Goal: Task Accomplishment & Management: Use online tool/utility

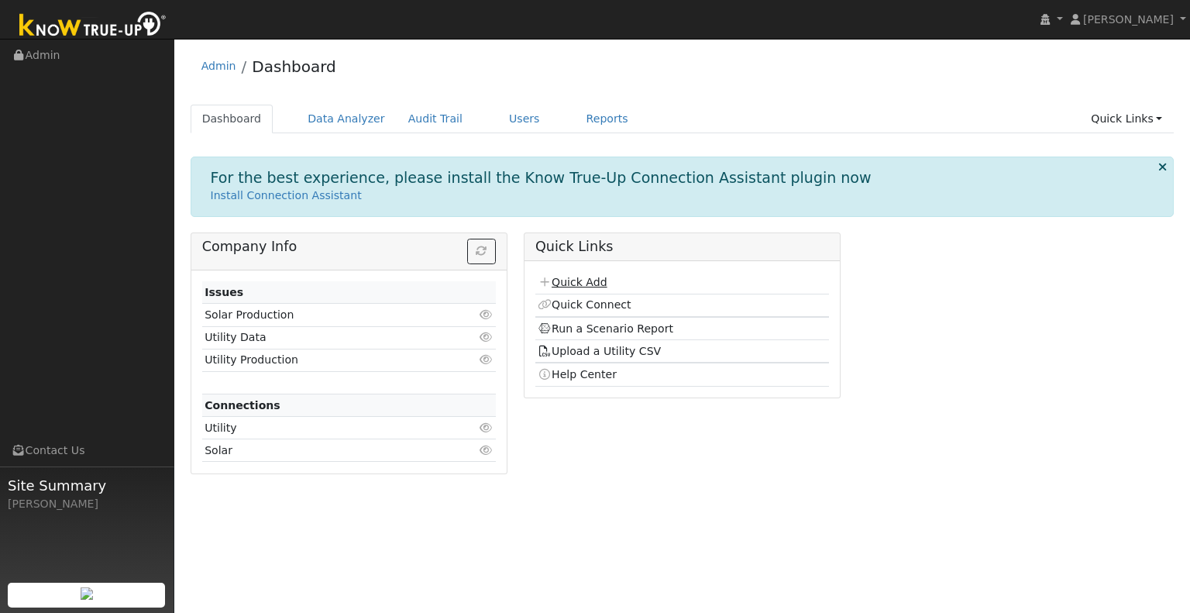
click at [586, 281] on link "Quick Add" at bounding box center [572, 282] width 69 height 12
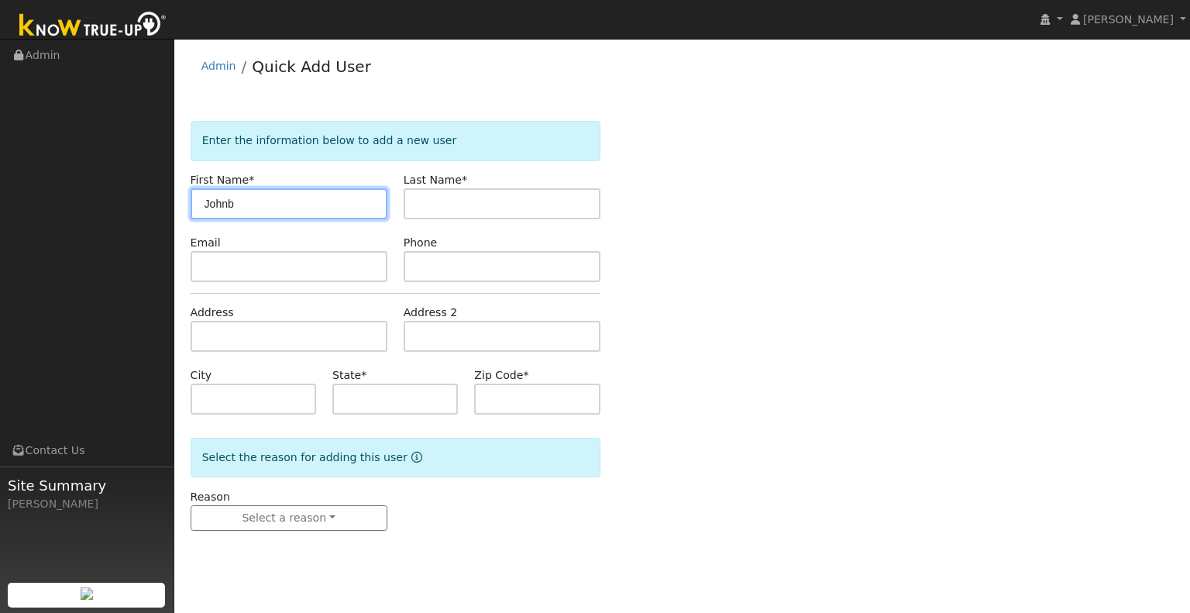
click at [349, 190] on input "Johnb" at bounding box center [289, 203] width 197 height 31
type input "John"
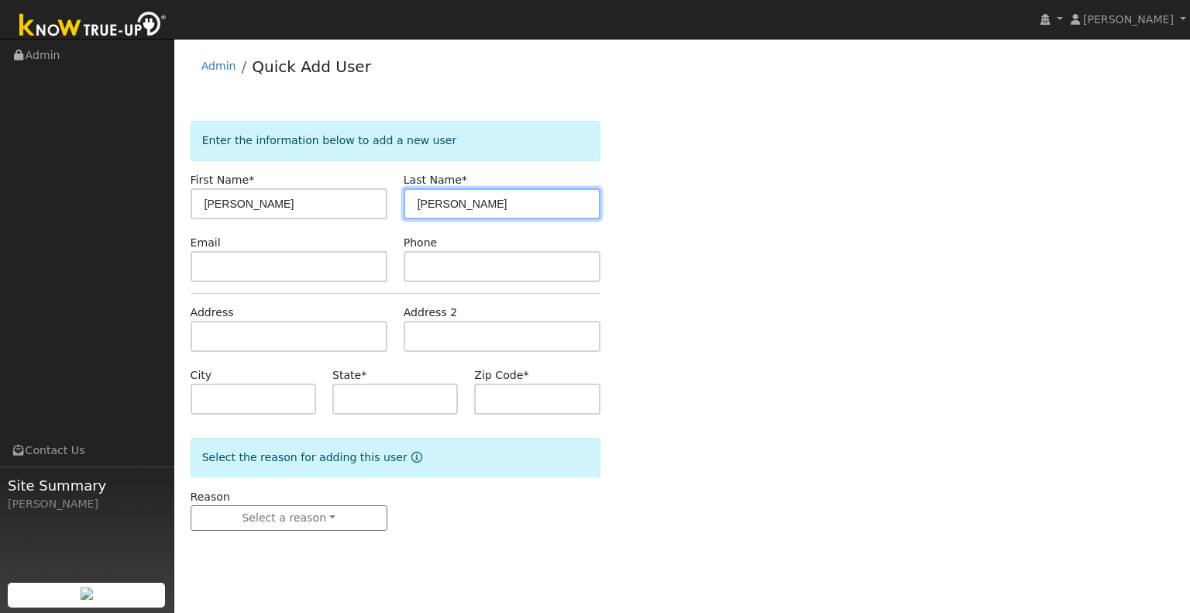
type input "Esteves"
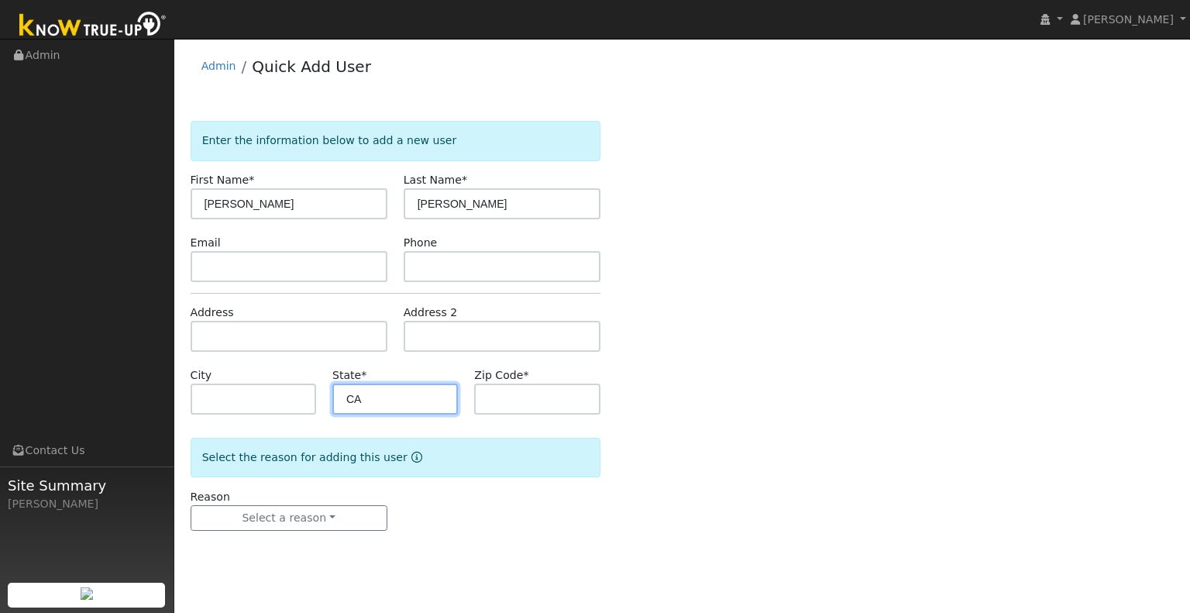
type input "CA"
click at [539, 398] on input "text" at bounding box center [537, 399] width 126 height 31
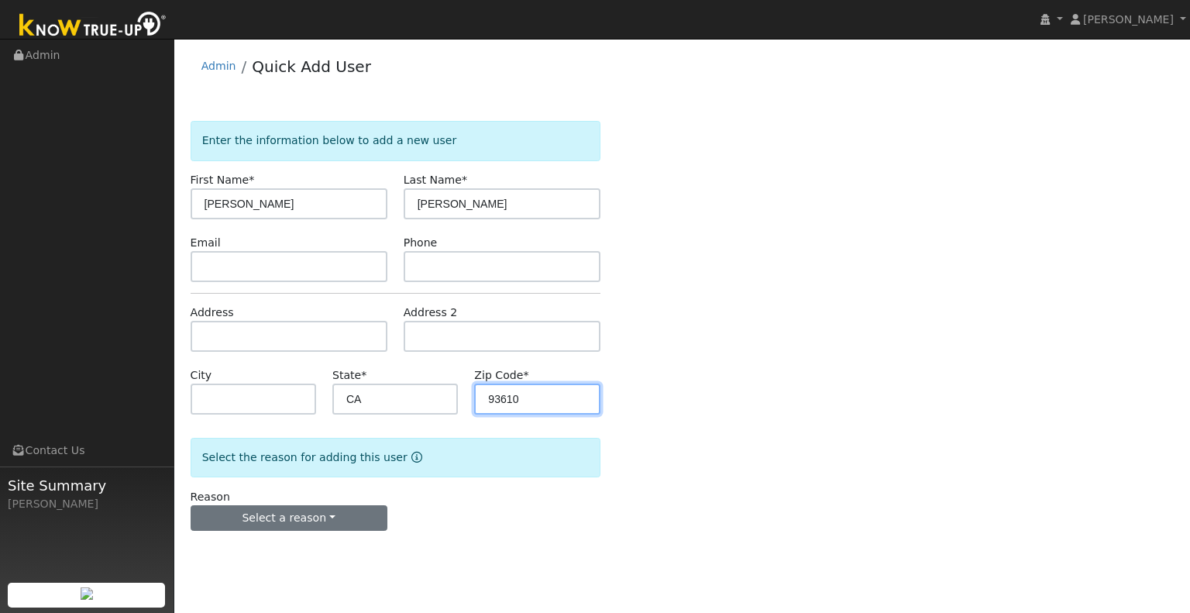
type input "93610"
click at [284, 521] on button "Select a reason" at bounding box center [289, 518] width 197 height 26
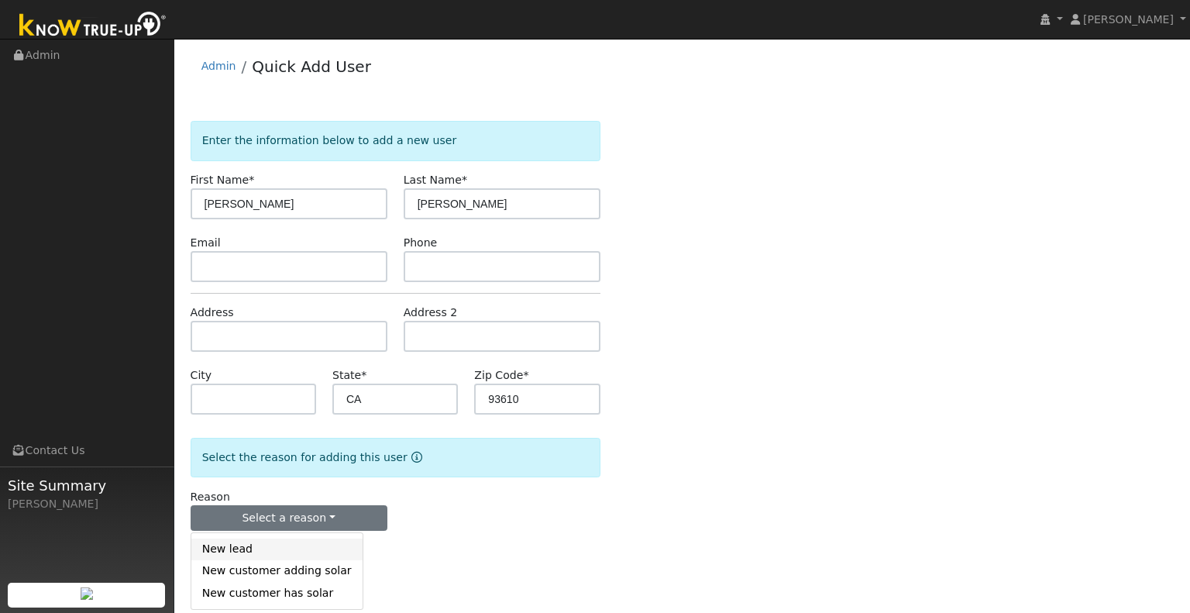
click at [298, 549] on link "New lead" at bounding box center [276, 549] width 171 height 22
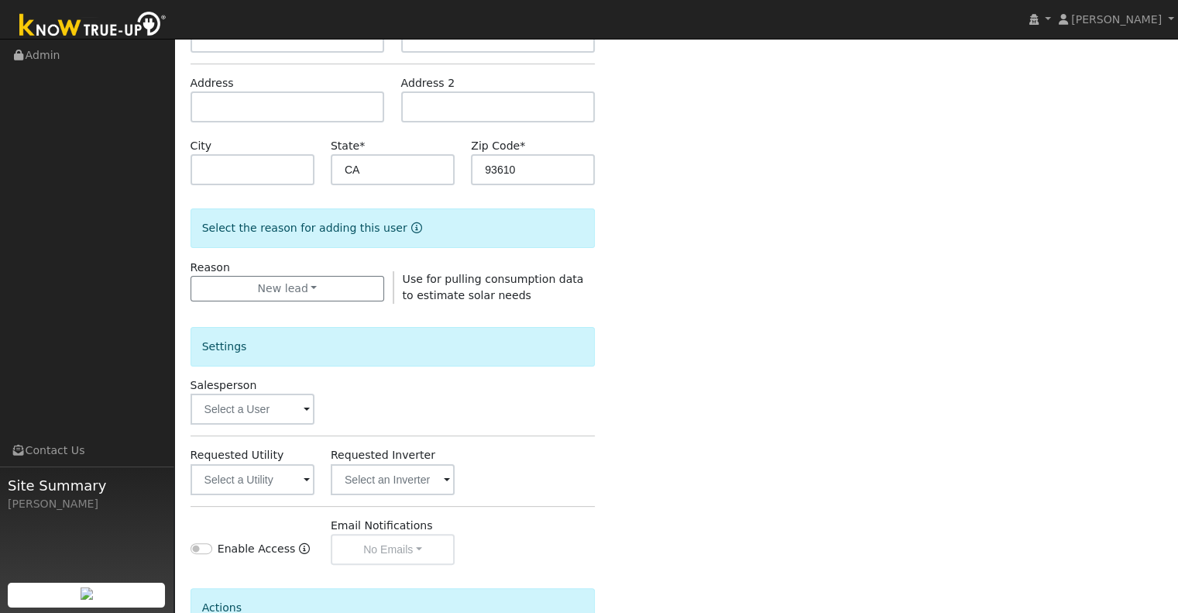
scroll to position [232, 0]
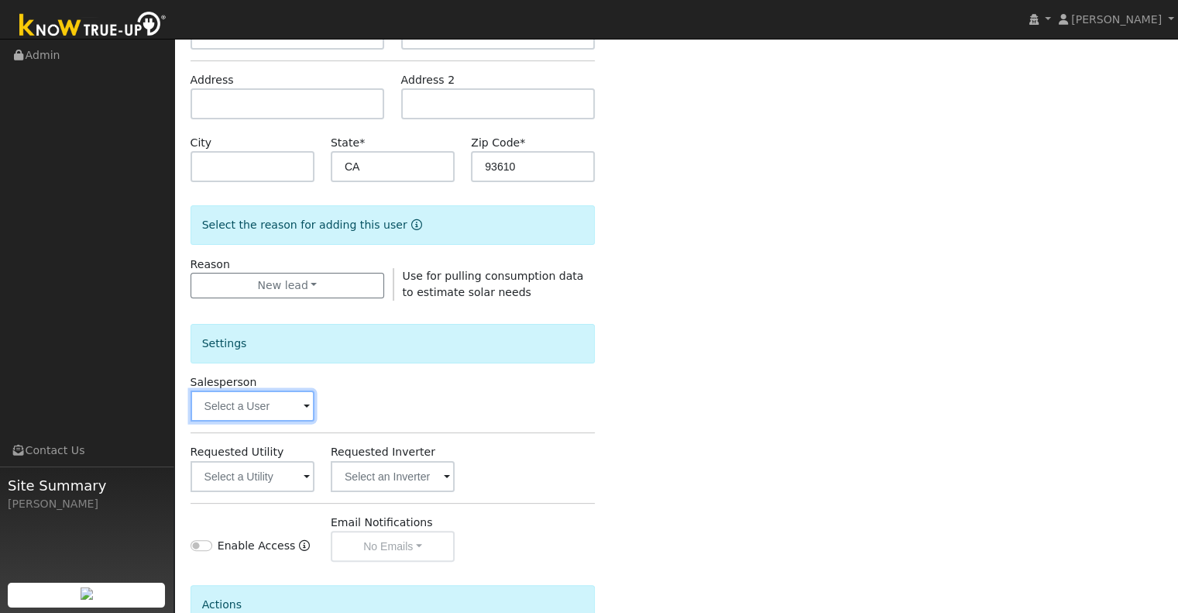
click at [248, 408] on input "text" at bounding box center [253, 406] width 124 height 31
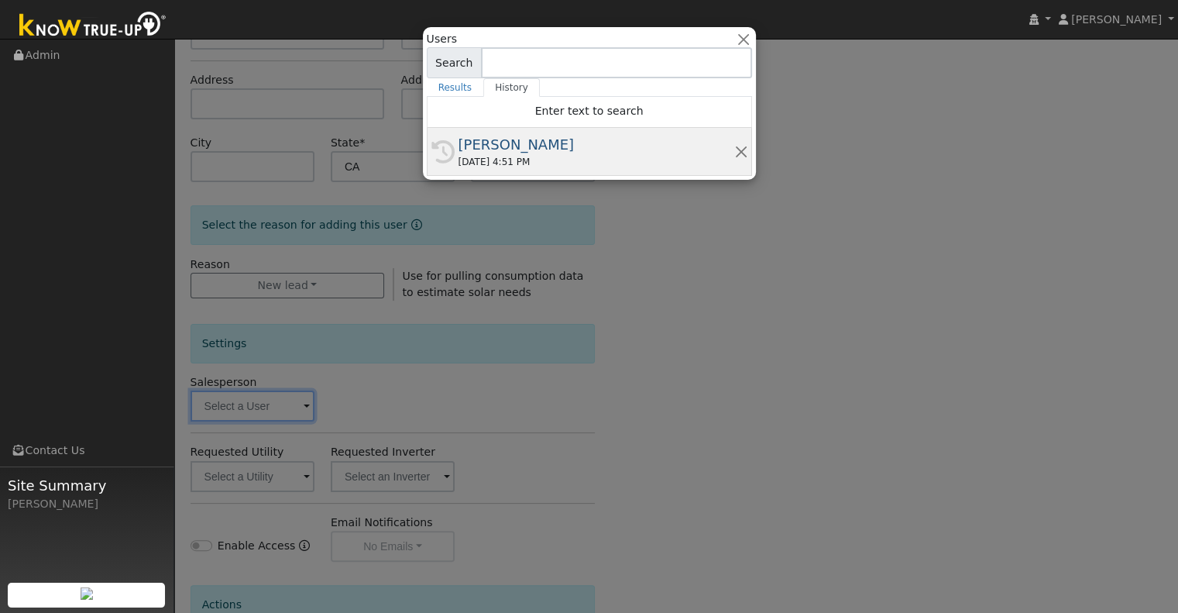
click at [580, 147] on div "[PERSON_NAME]" at bounding box center [597, 144] width 276 height 21
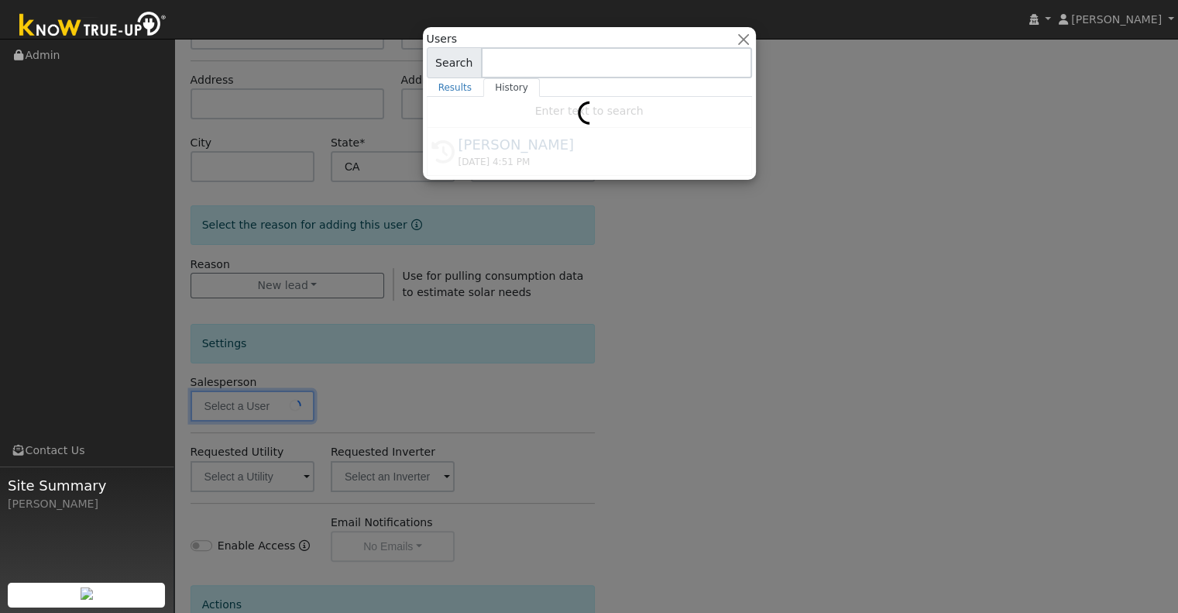
type input "[PERSON_NAME]"
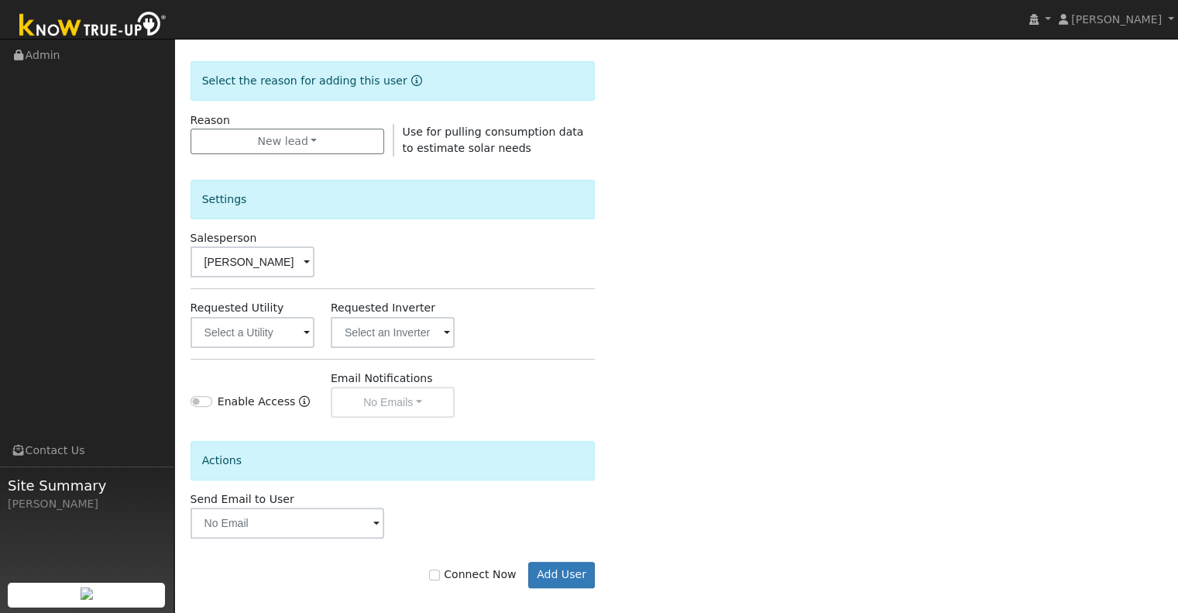
scroll to position [387, 0]
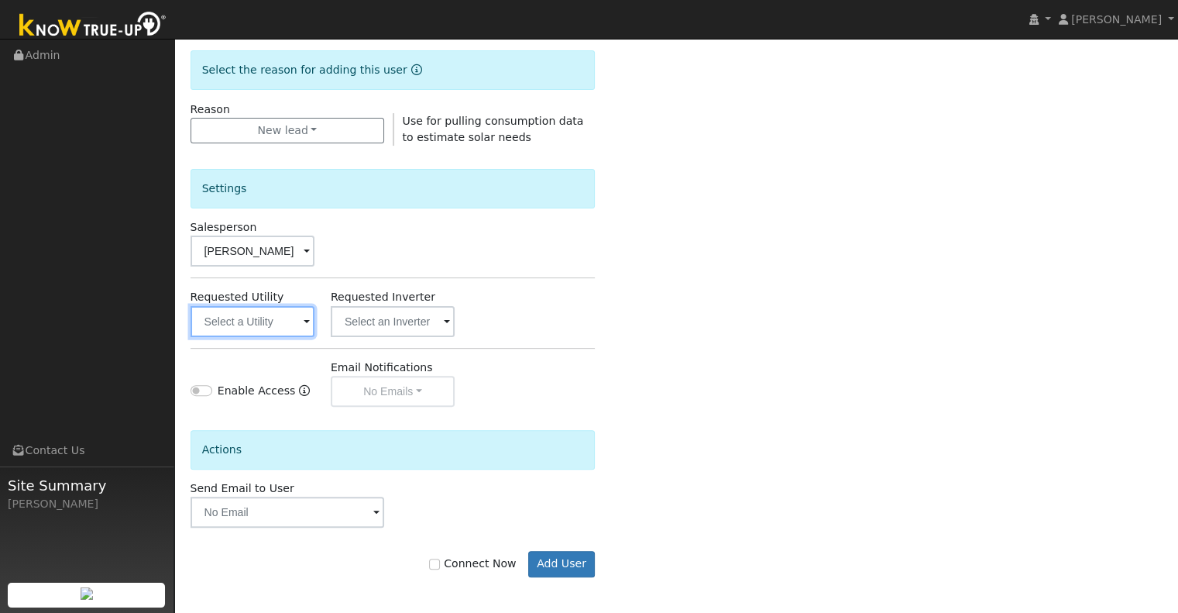
click at [270, 324] on input "text" at bounding box center [253, 321] width 124 height 31
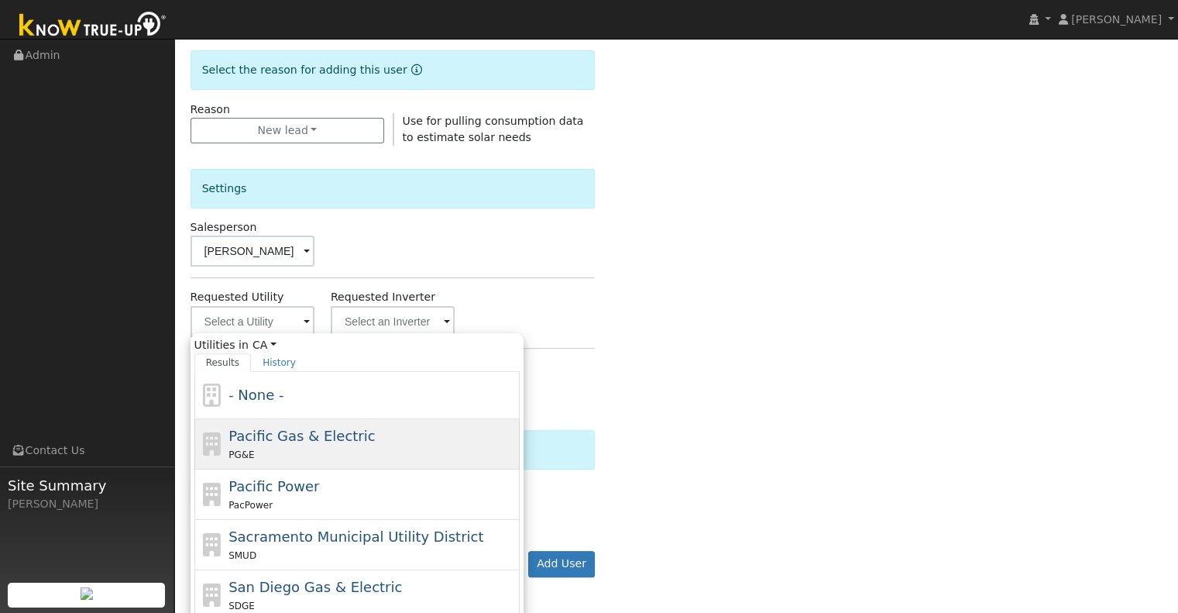
click at [359, 449] on div "PG&E" at bounding box center [372, 454] width 287 height 16
type input "Pacific Gas & Electric"
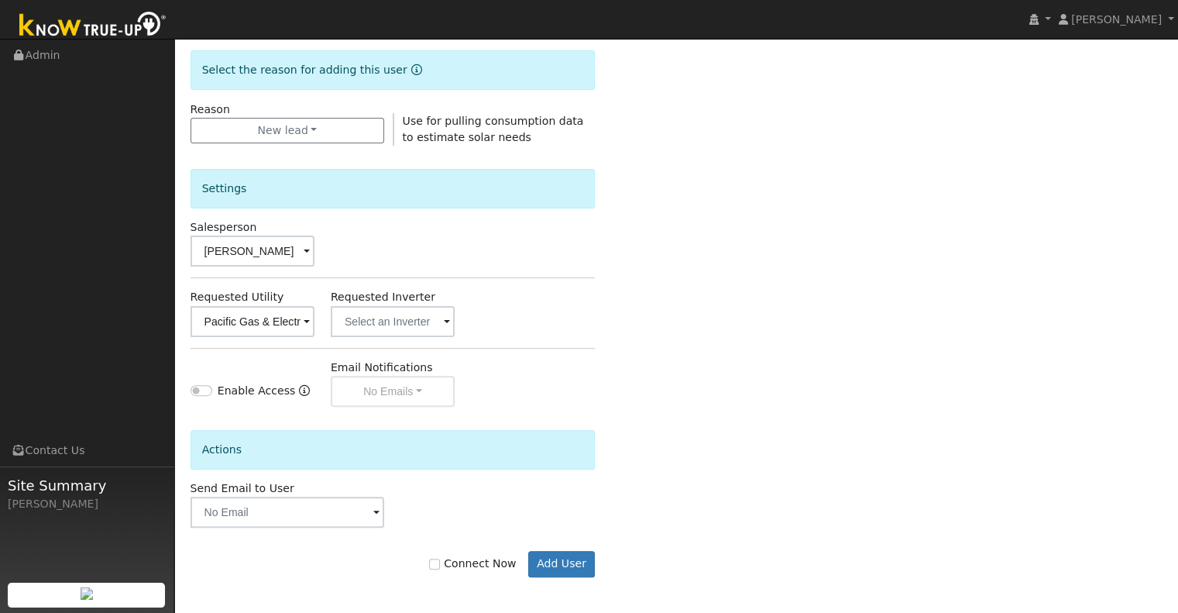
click at [481, 563] on label "Connect Now" at bounding box center [472, 564] width 87 height 16
click at [440, 563] on input "Connect Now" at bounding box center [434, 564] width 11 height 11
checkbox input "true"
click at [583, 567] on button "Add User" at bounding box center [561, 564] width 67 height 26
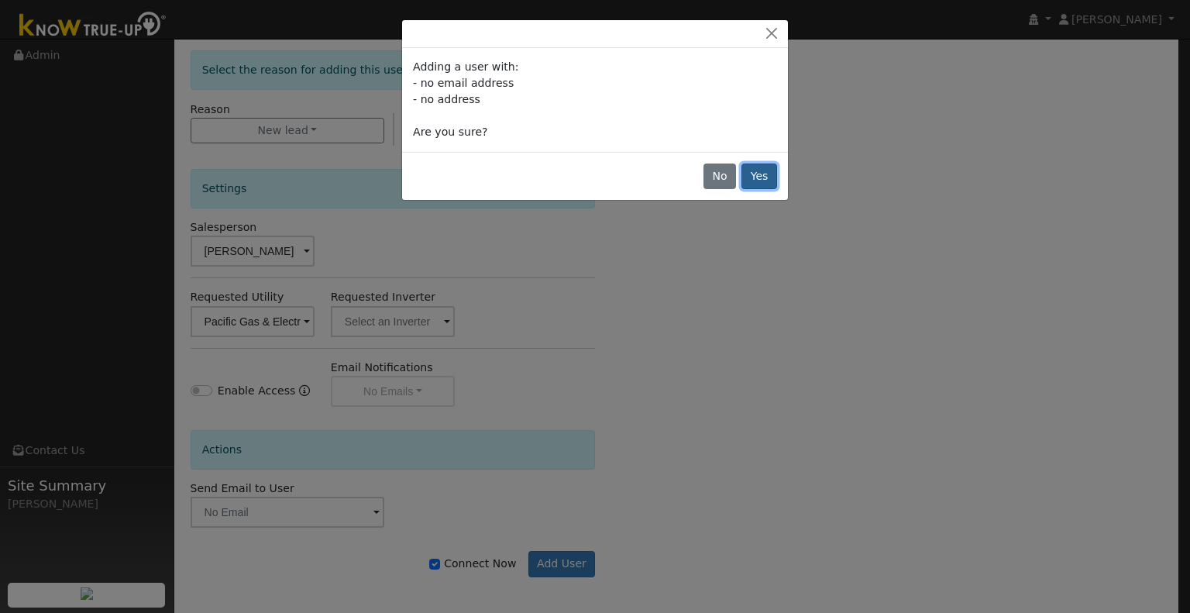
click at [759, 172] on button "Yes" at bounding box center [759, 176] width 36 height 26
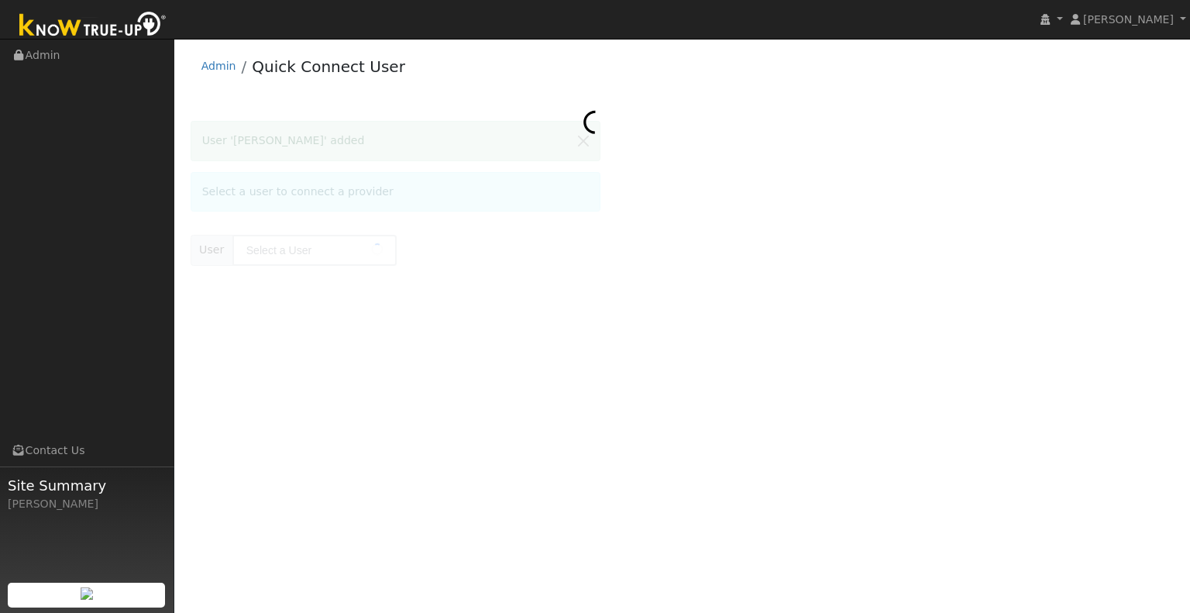
type input "John Esteves"
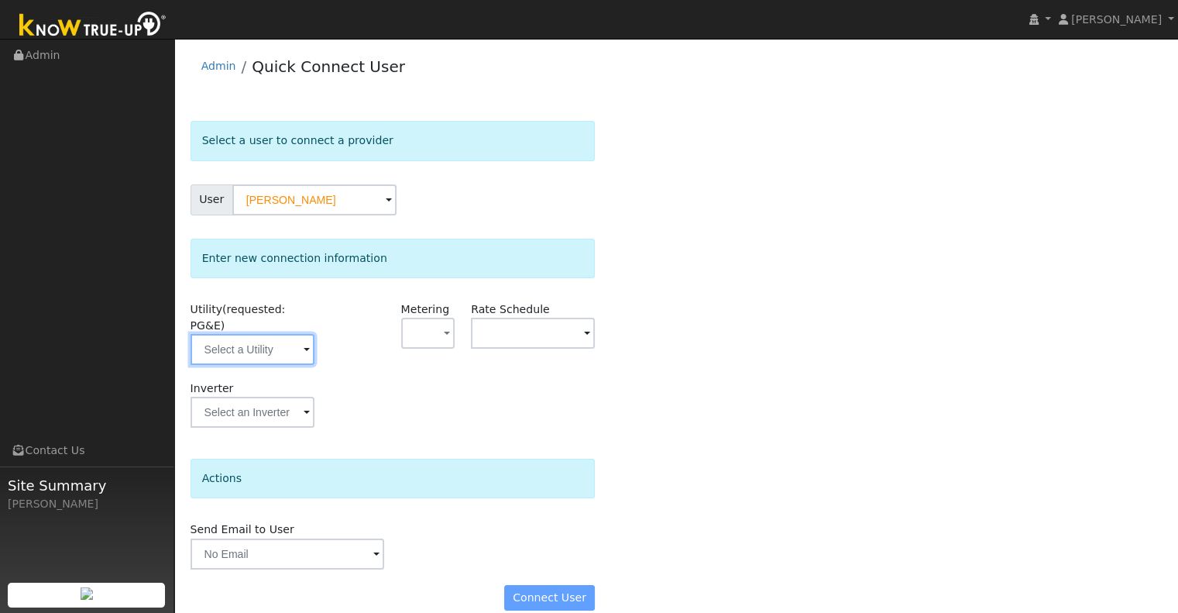
click at [251, 334] on input "text" at bounding box center [253, 349] width 124 height 31
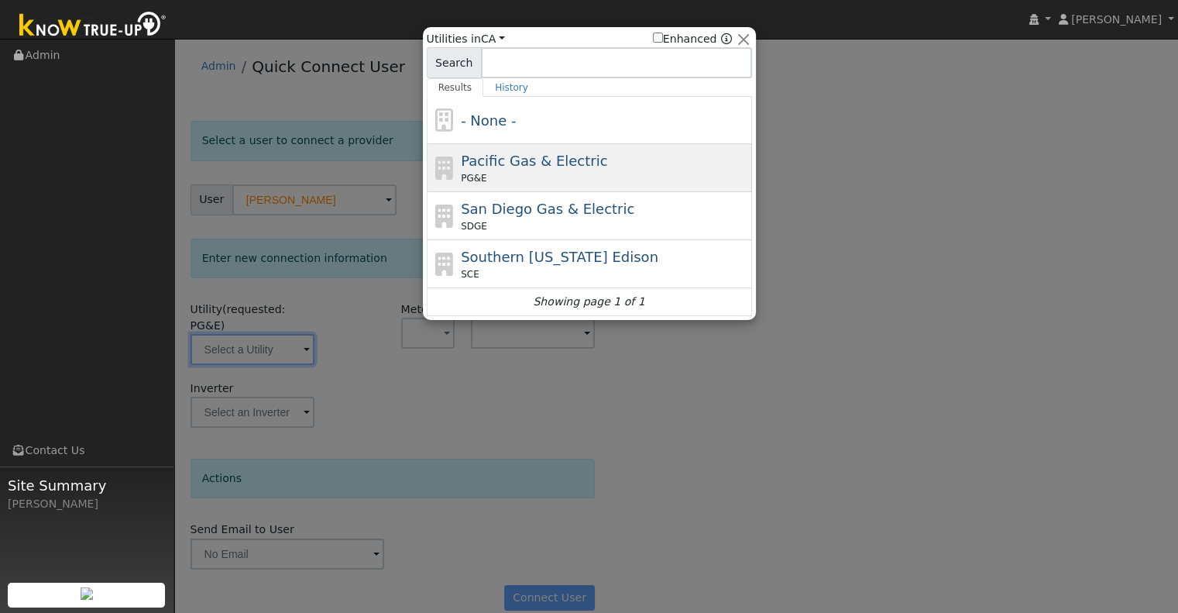
click at [487, 153] on span "Pacific Gas & Electric" at bounding box center [534, 161] width 146 height 16
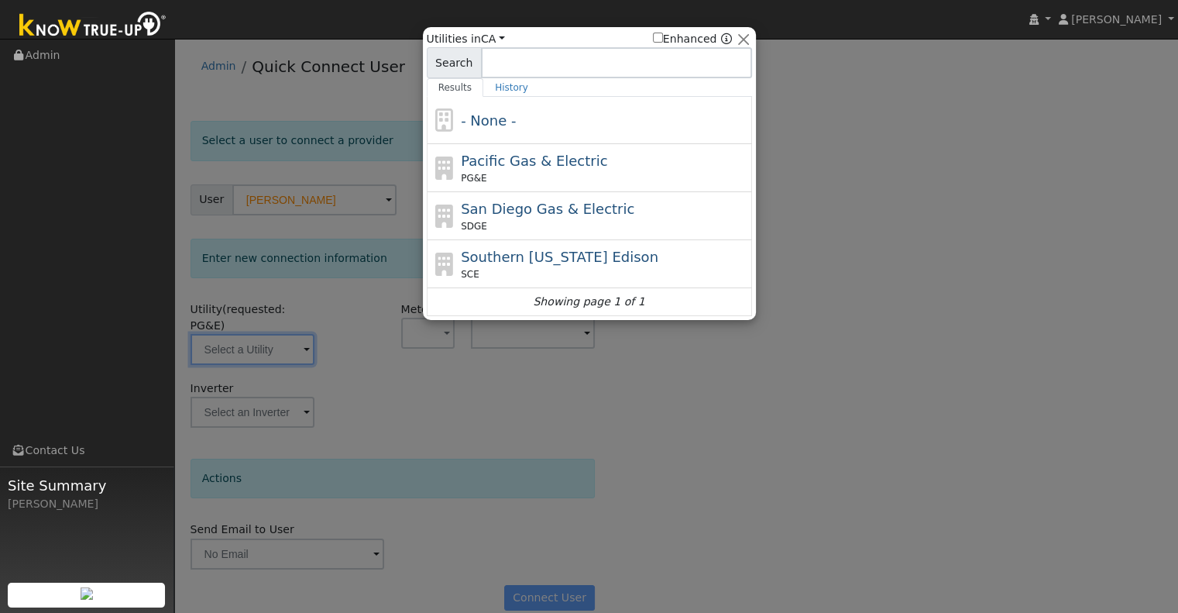
type input "PG&E"
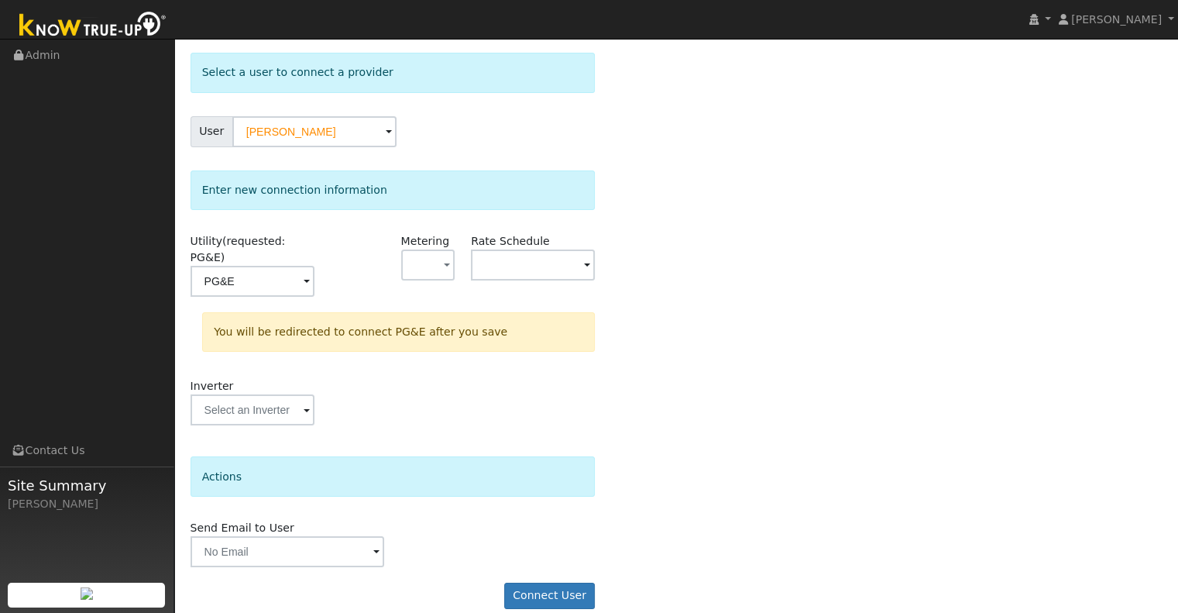
scroll to position [69, 0]
click at [568, 582] on button "Connect User" at bounding box center [549, 595] width 91 height 26
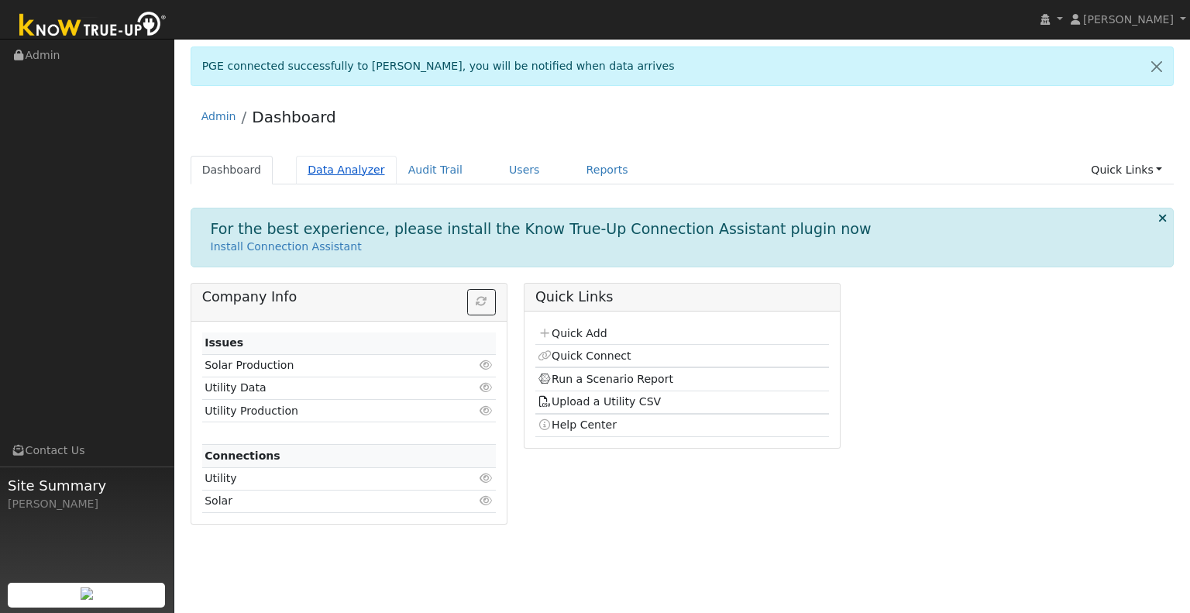
click at [348, 167] on link "Data Analyzer" at bounding box center [346, 170] width 101 height 29
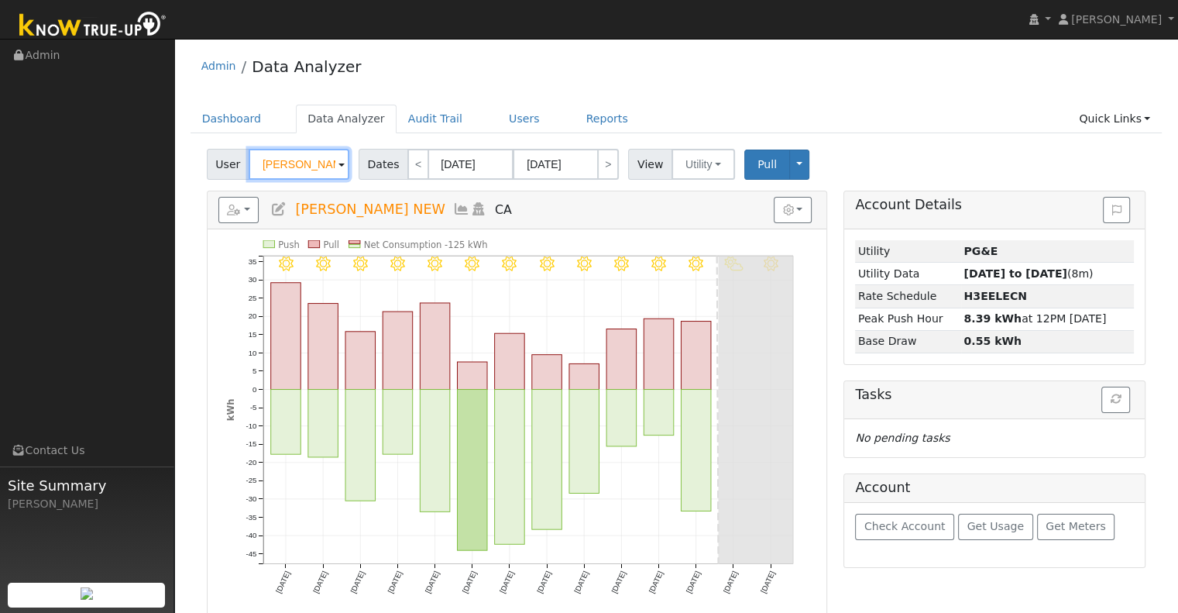
click at [320, 167] on input "[PERSON_NAME] NEW" at bounding box center [299, 164] width 101 height 31
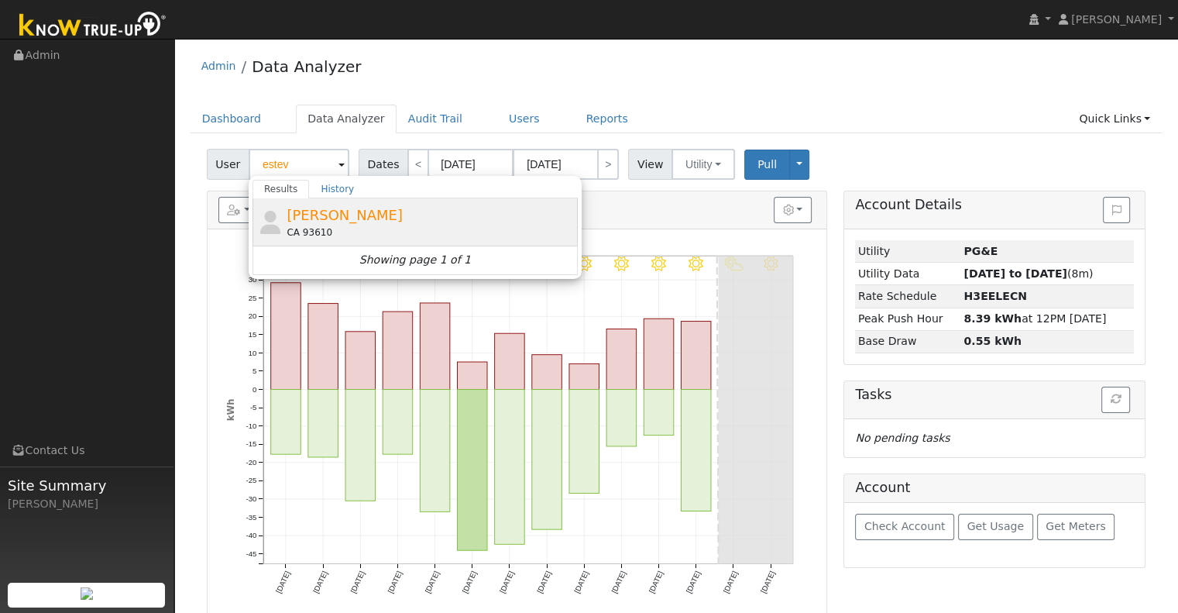
click at [335, 232] on div "CA 93610" at bounding box center [430, 232] width 287 height 14
type input "[PERSON_NAME]"
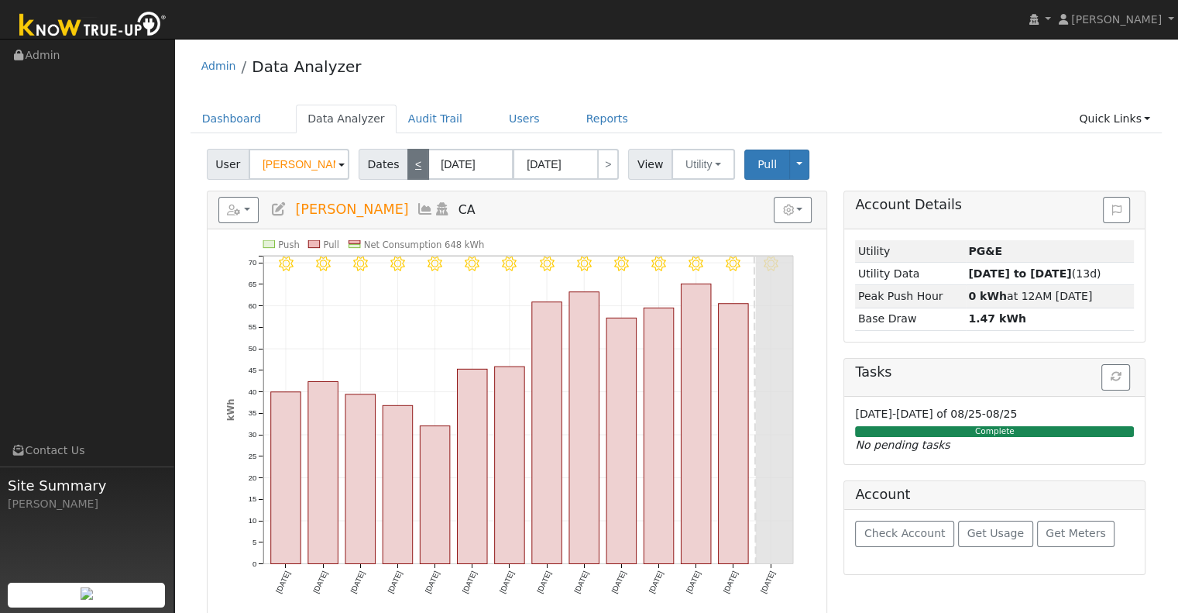
click at [410, 163] on link "<" at bounding box center [419, 164] width 22 height 31
type input "07/31/2025"
type input "08/13/2025"
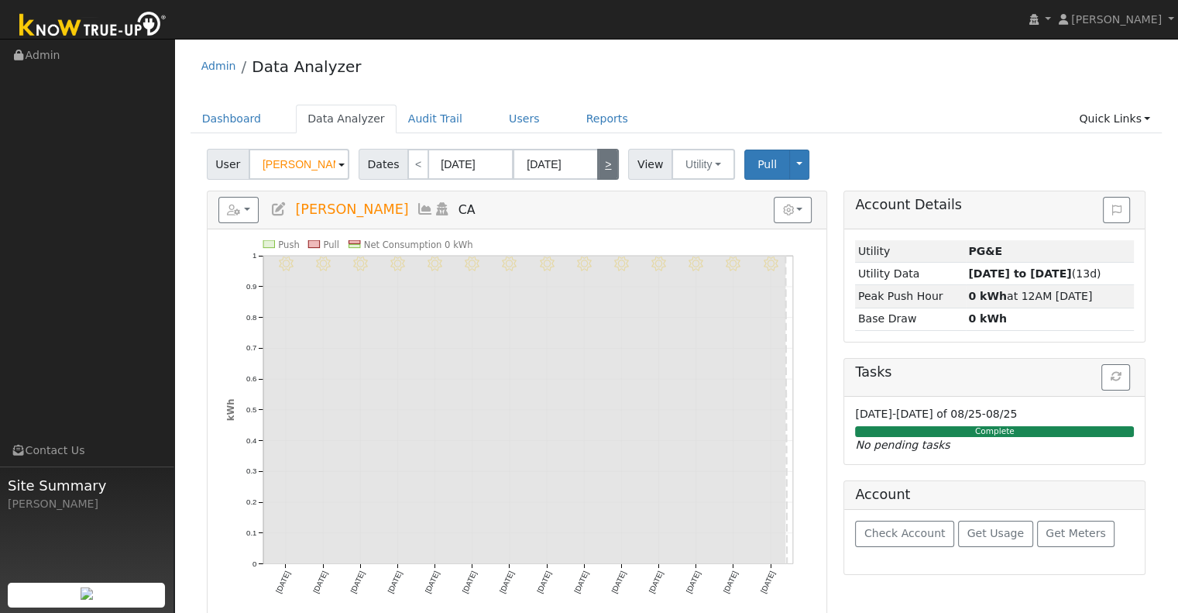
click at [606, 165] on link ">" at bounding box center [608, 164] width 22 height 31
type input "08/14/2025"
type input "08/27/2025"
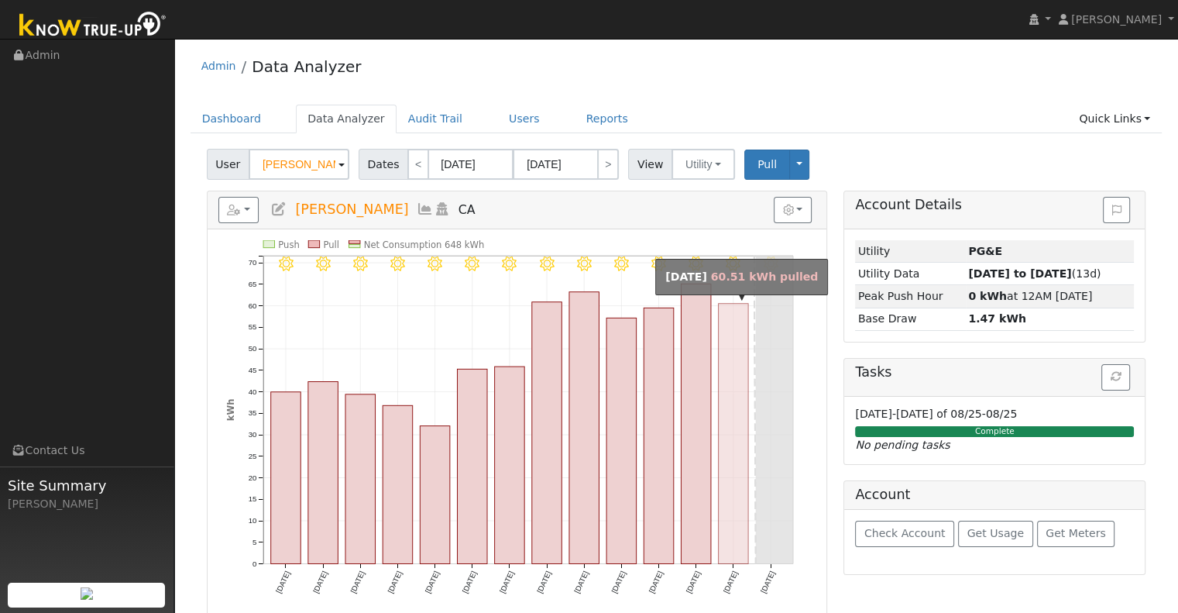
click at [728, 331] on rect "onclick=""" at bounding box center [733, 434] width 30 height 260
type input "08/26/2025"
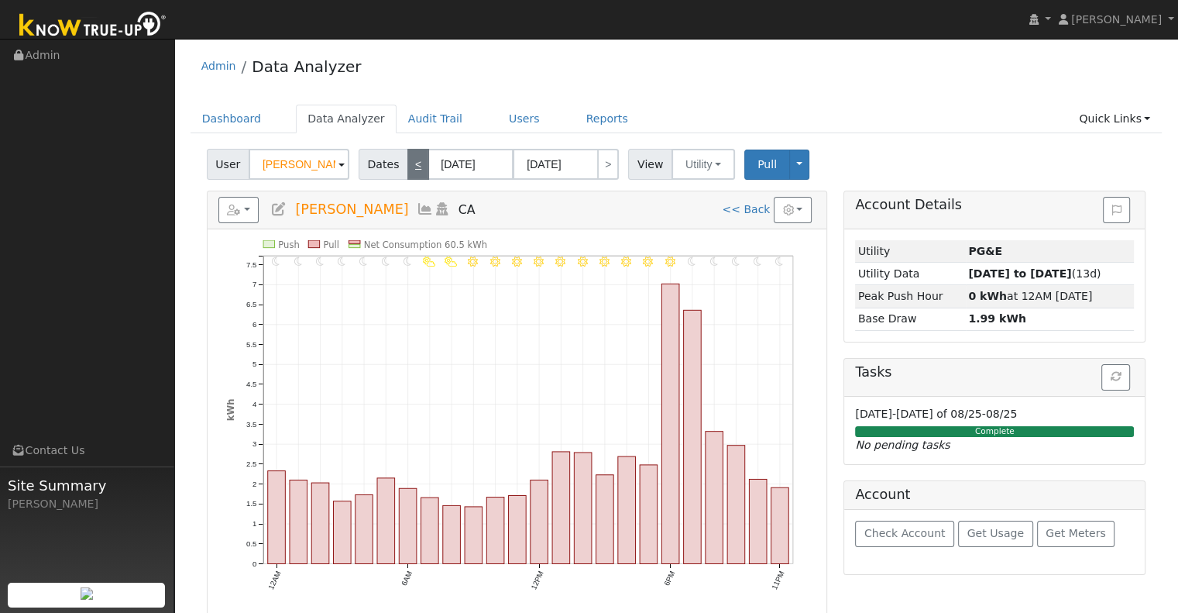
click at [415, 162] on link "<" at bounding box center [419, 164] width 22 height 31
type input "08/25/2025"
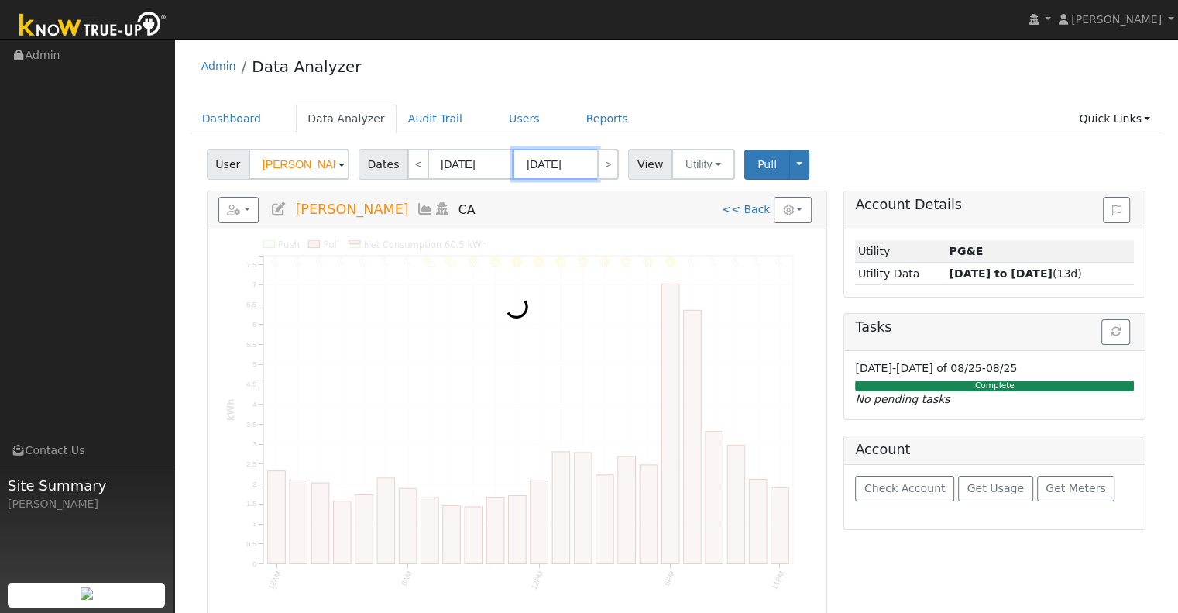
click at [586, 170] on input "08/25/2025" at bounding box center [555, 164] width 85 height 31
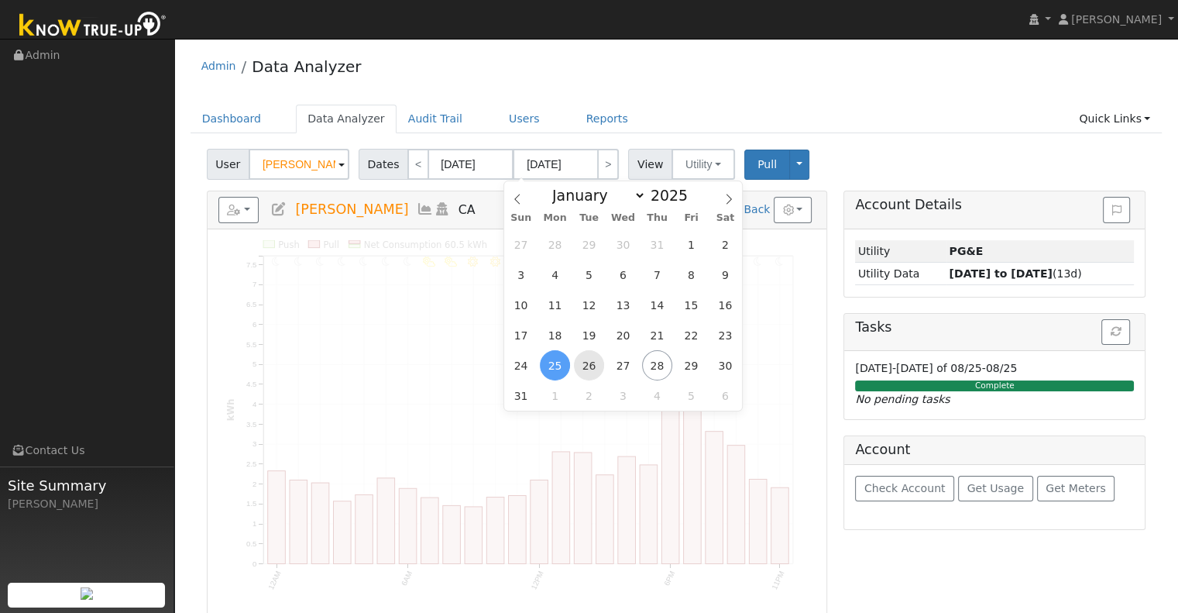
click at [592, 361] on span "26" at bounding box center [589, 365] width 30 height 30
type input "08/26/2025"
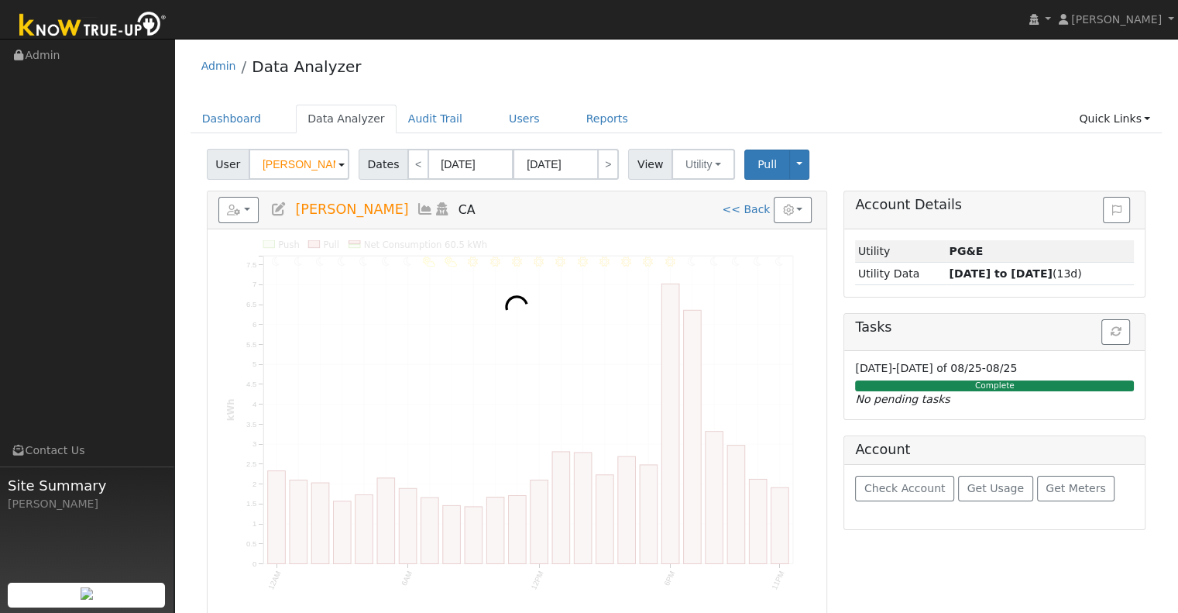
click at [339, 158] on span at bounding box center [342, 166] width 6 height 18
click at [335, 168] on input "John Esteves" at bounding box center [299, 164] width 101 height 31
click at [326, 168] on input "John Esteves" at bounding box center [299, 164] width 101 height 31
click at [313, 165] on input "John Esteves" at bounding box center [299, 164] width 101 height 31
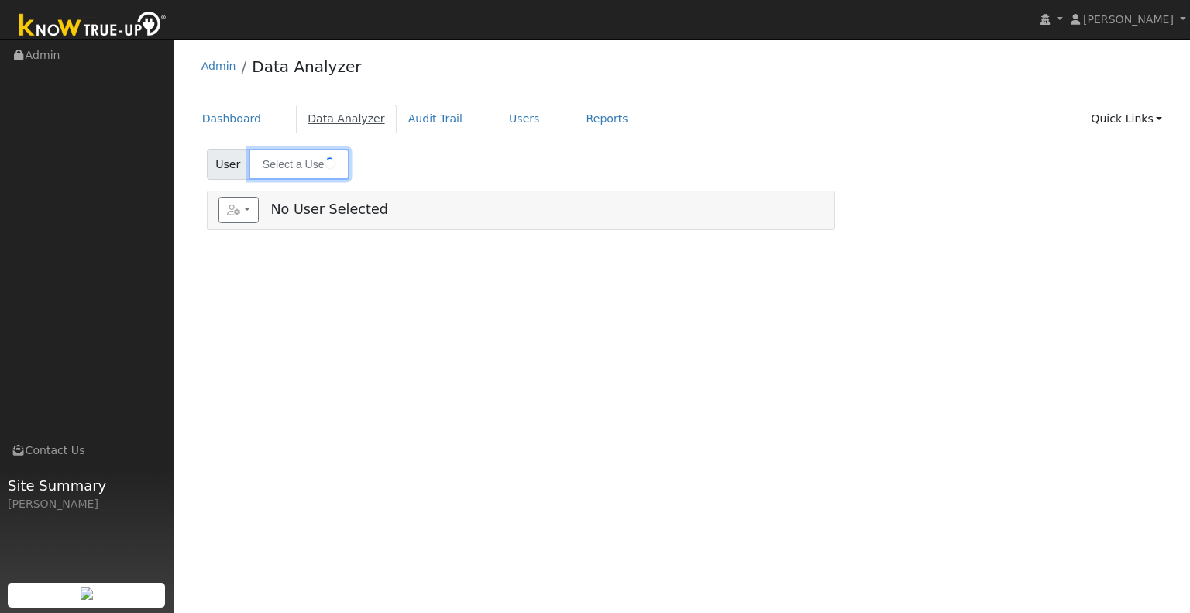
type input "[PERSON_NAME]"
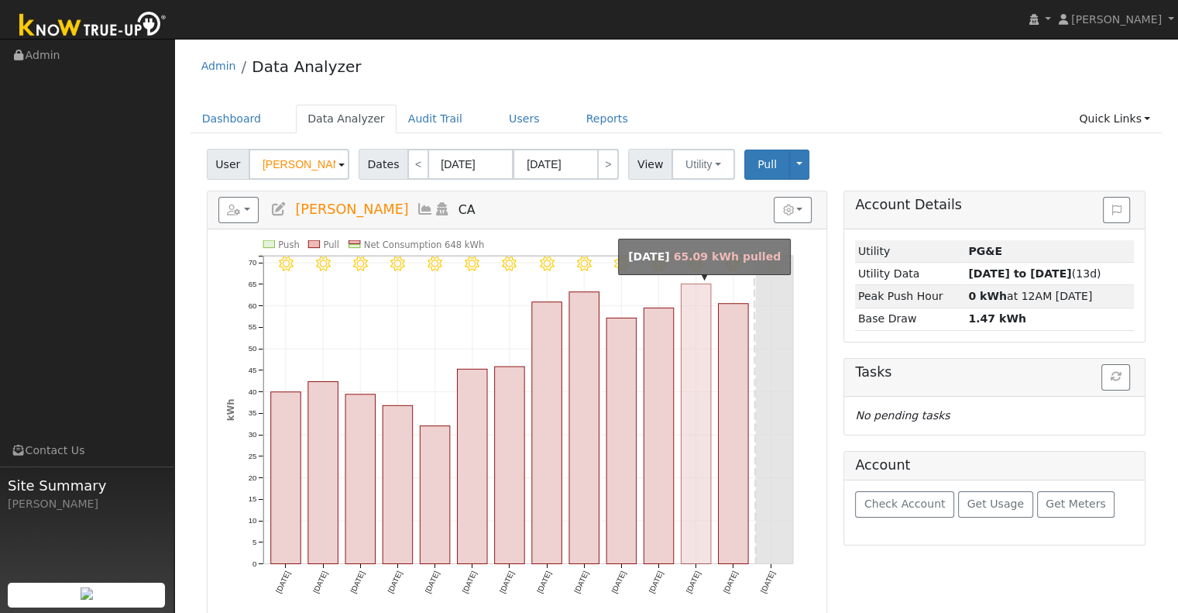
click at [704, 344] on rect "onclick=""" at bounding box center [696, 424] width 30 height 280
type input "08/25/2025"
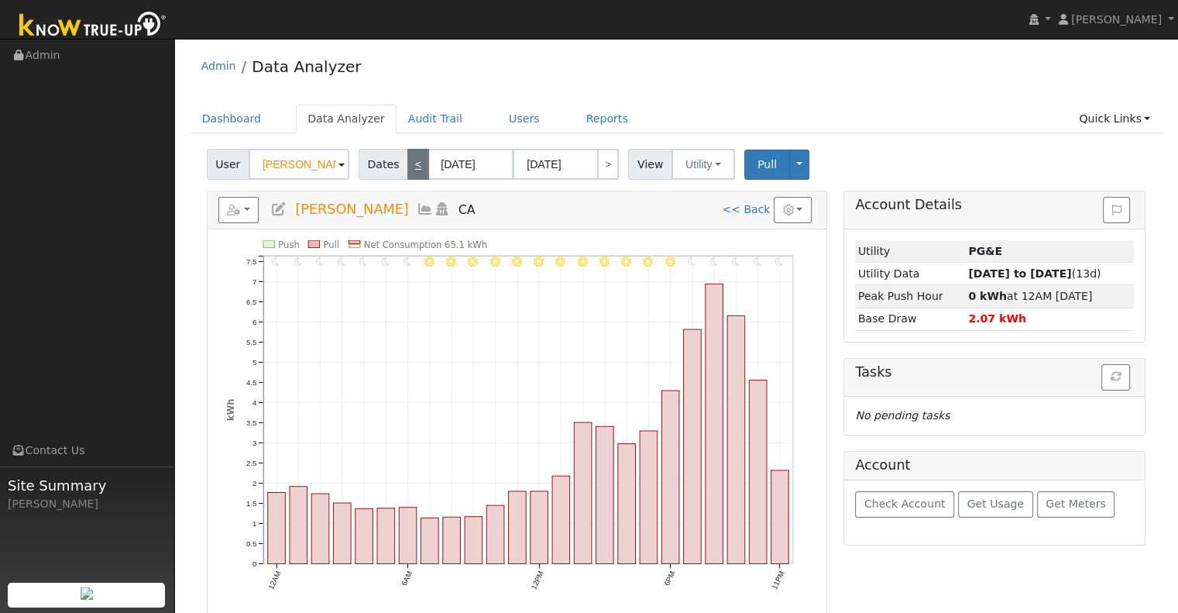
click at [415, 175] on link "<" at bounding box center [419, 164] width 22 height 31
type input "08/24/2025"
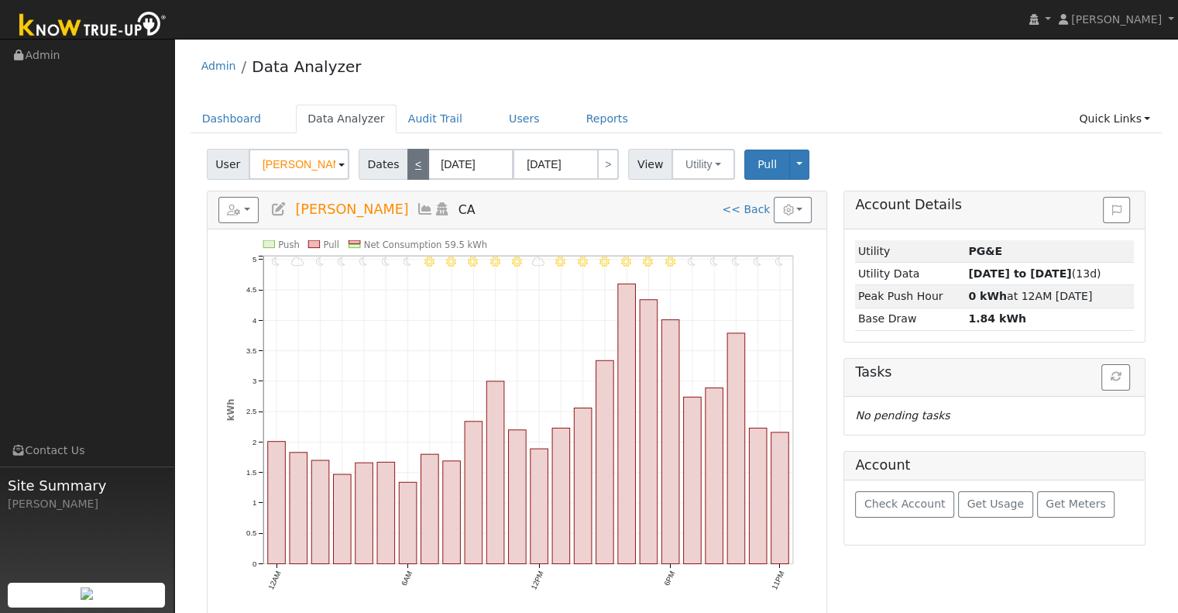
click at [412, 169] on link "<" at bounding box center [419, 164] width 22 height 31
type input "08/23/2025"
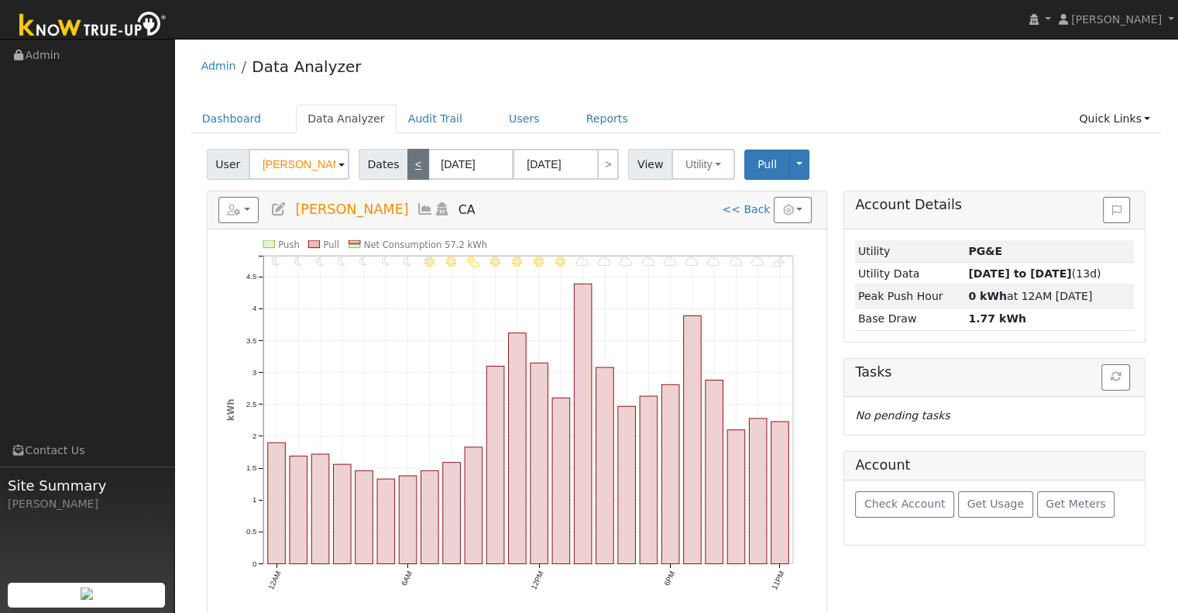
click at [411, 174] on link "<" at bounding box center [419, 164] width 22 height 31
type input "08/22/2025"
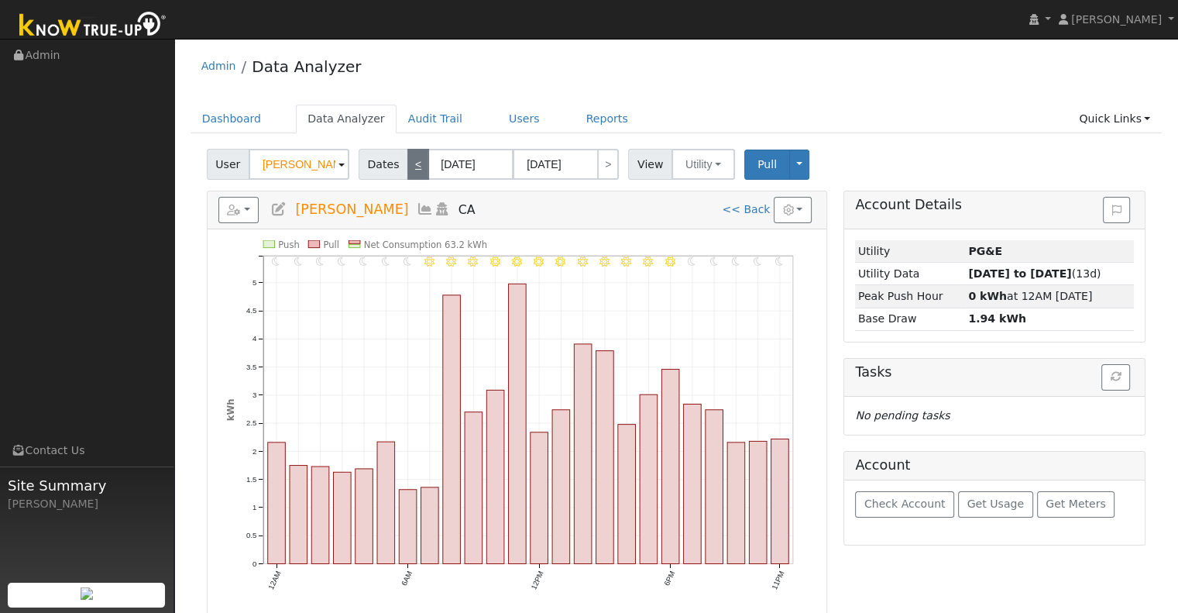
click at [411, 174] on link "<" at bounding box center [419, 164] width 22 height 31
type input "08/21/2025"
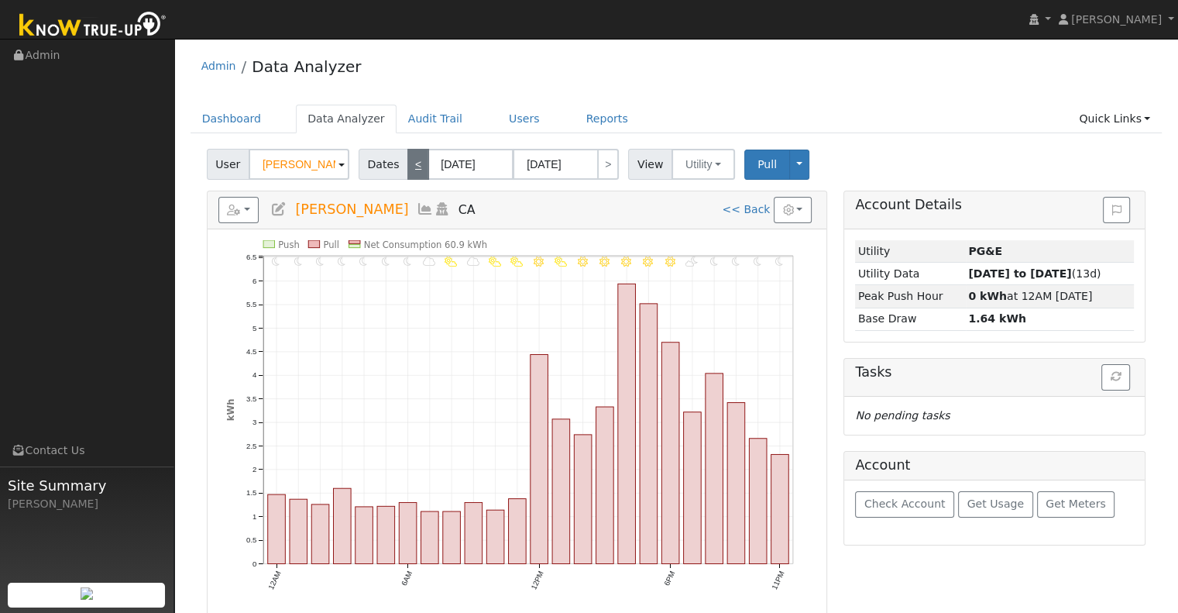
click at [411, 174] on link "<" at bounding box center [419, 164] width 22 height 31
type input "08/20/2025"
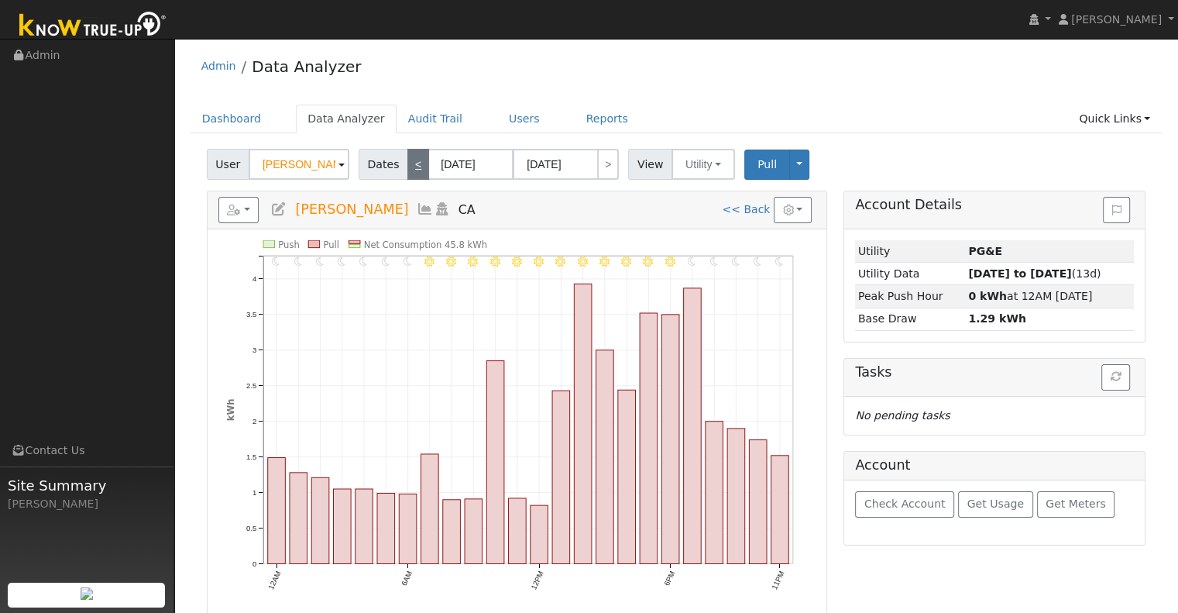
click at [411, 173] on link "<" at bounding box center [419, 164] width 22 height 31
type input "08/19/2025"
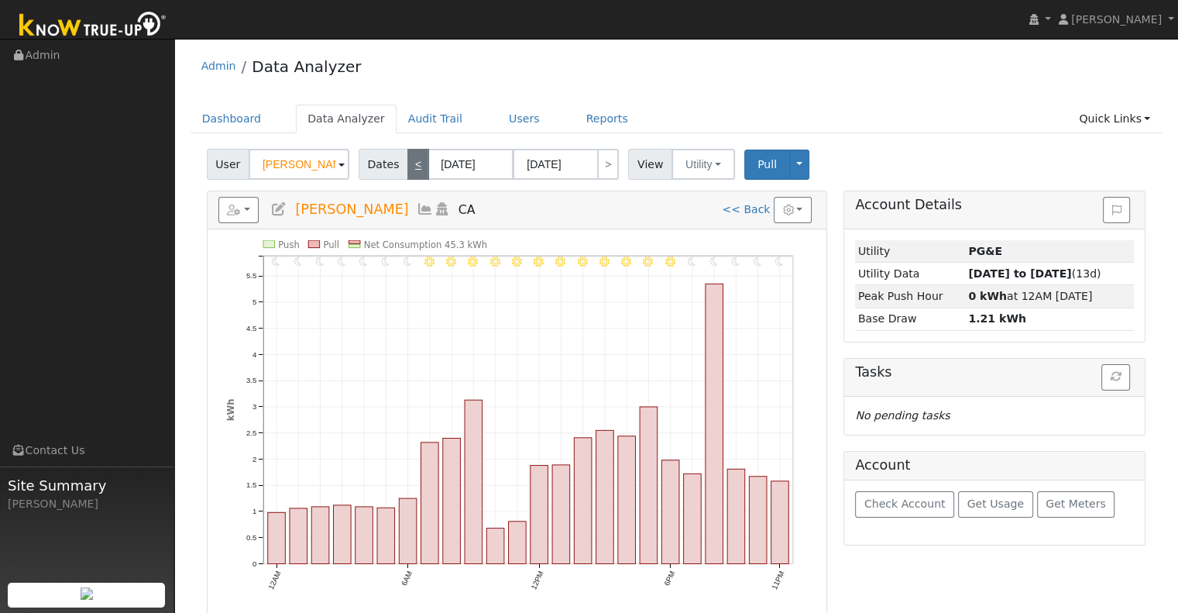
click at [411, 173] on link "<" at bounding box center [419, 164] width 22 height 31
type input "08/18/2025"
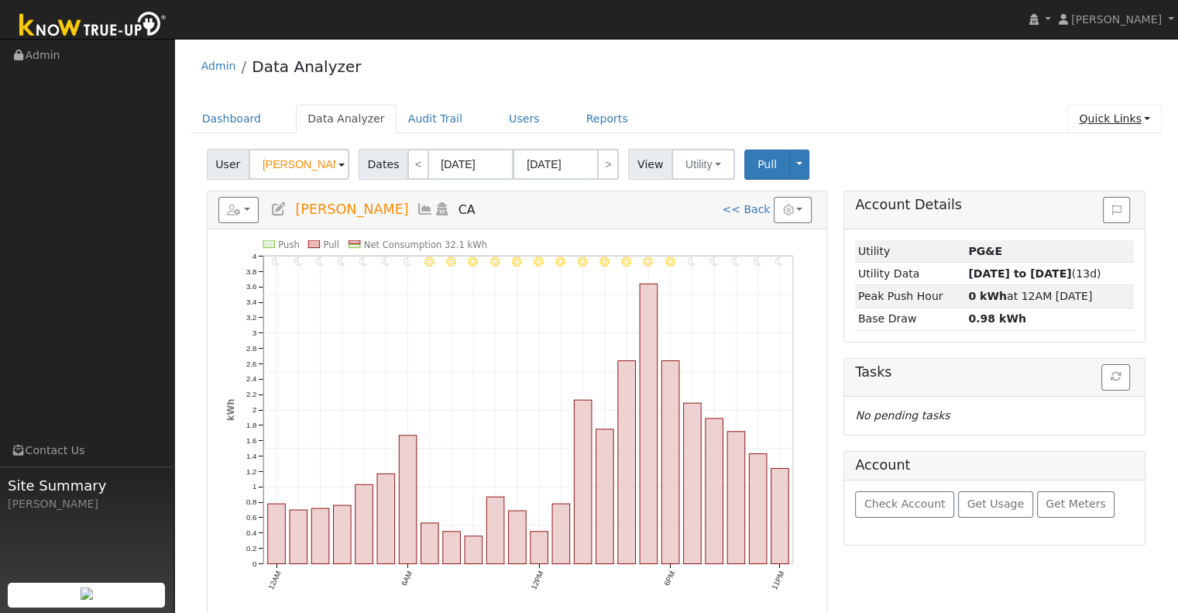
click at [1117, 119] on link "Quick Links" at bounding box center [1115, 119] width 95 height 29
click at [1096, 202] on link "Run a Scenario Report" at bounding box center [1082, 207] width 157 height 22
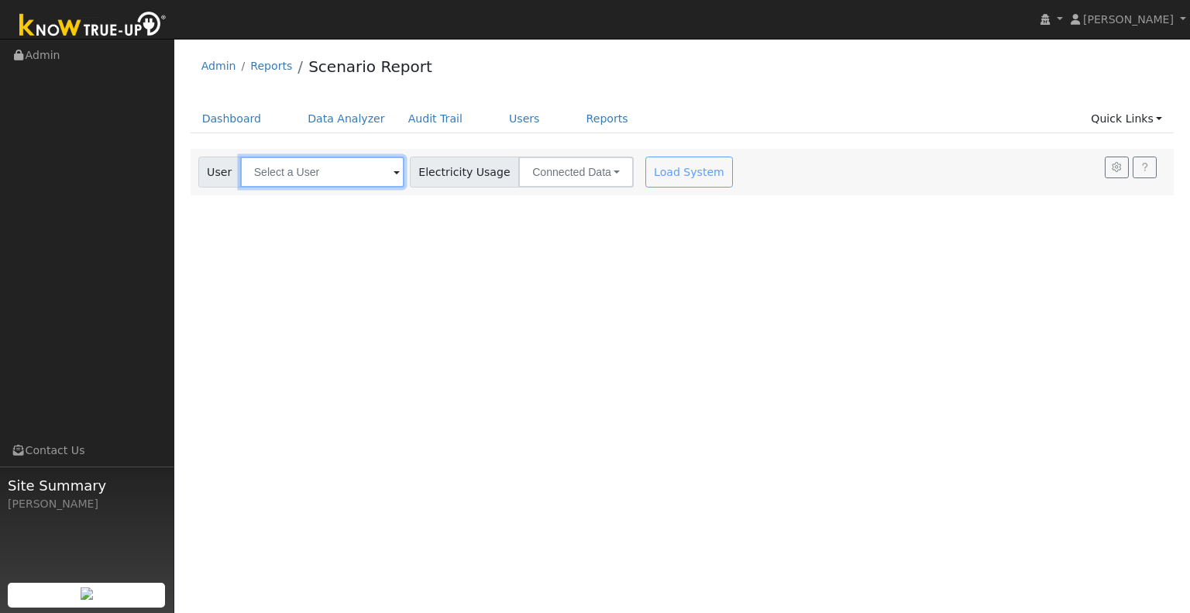
click at [279, 176] on input "text" at bounding box center [322, 172] width 164 height 31
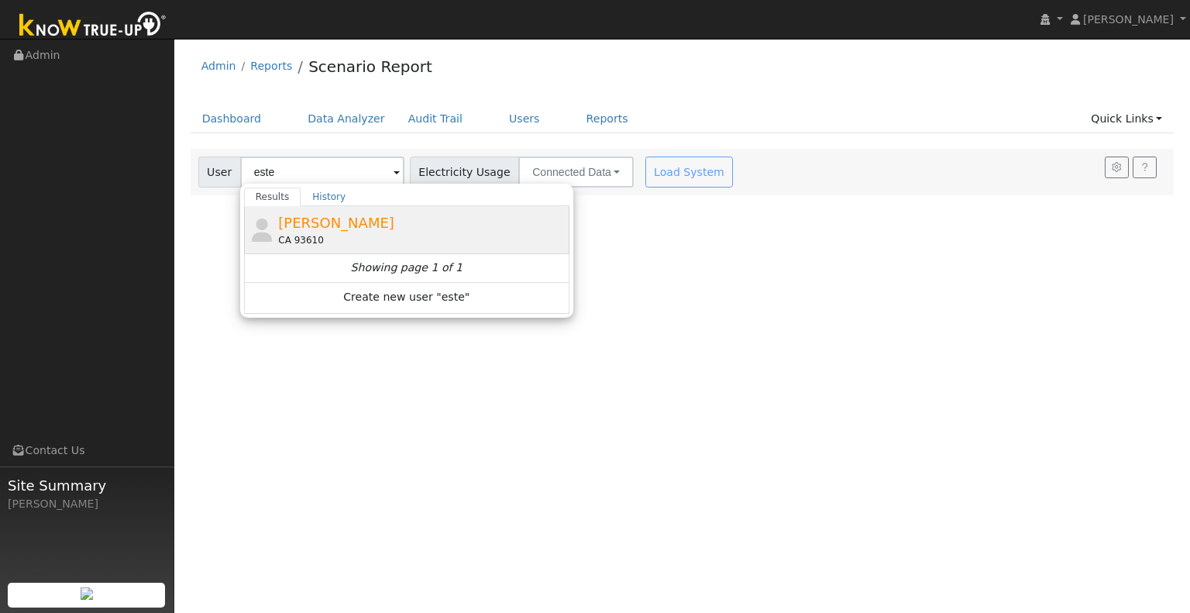
click at [329, 215] on span "John Esteves" at bounding box center [336, 223] width 116 height 16
type input "John Esteves"
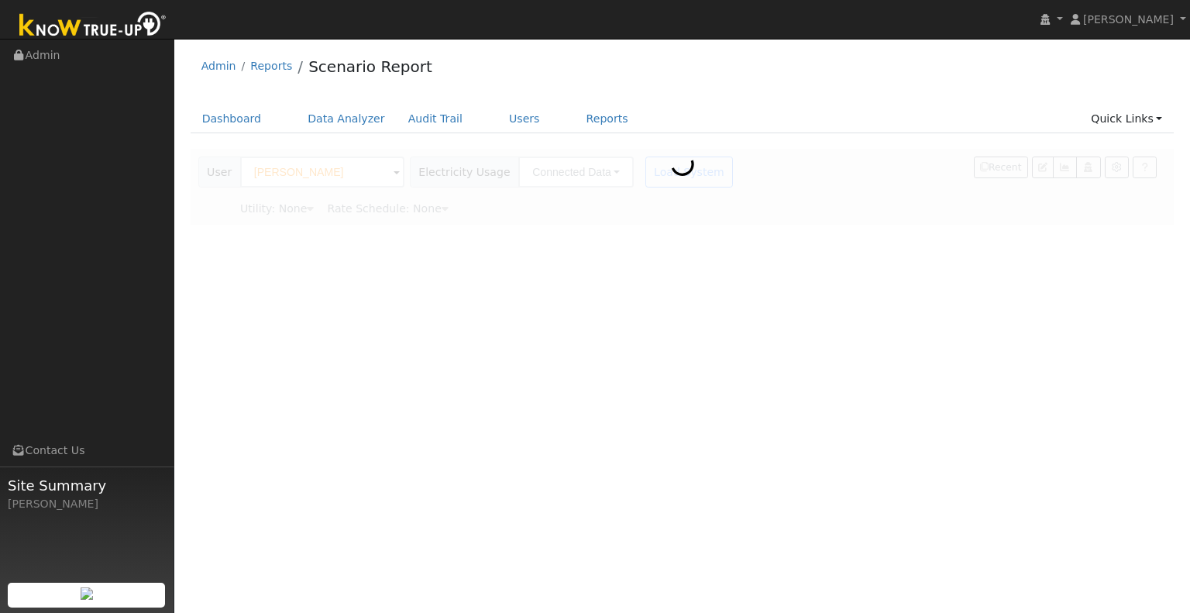
type input "Pacific Gas & Electric"
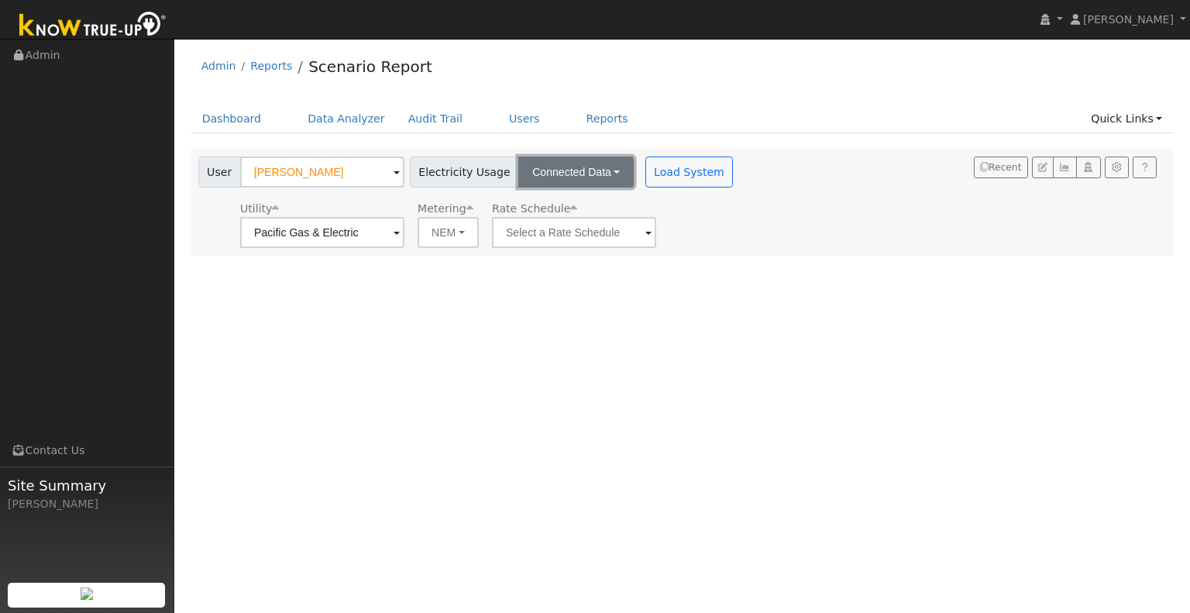
click at [564, 162] on button "Connected Data" at bounding box center [575, 172] width 115 height 31
click at [572, 221] on link "Estimated Data" at bounding box center [577, 229] width 110 height 22
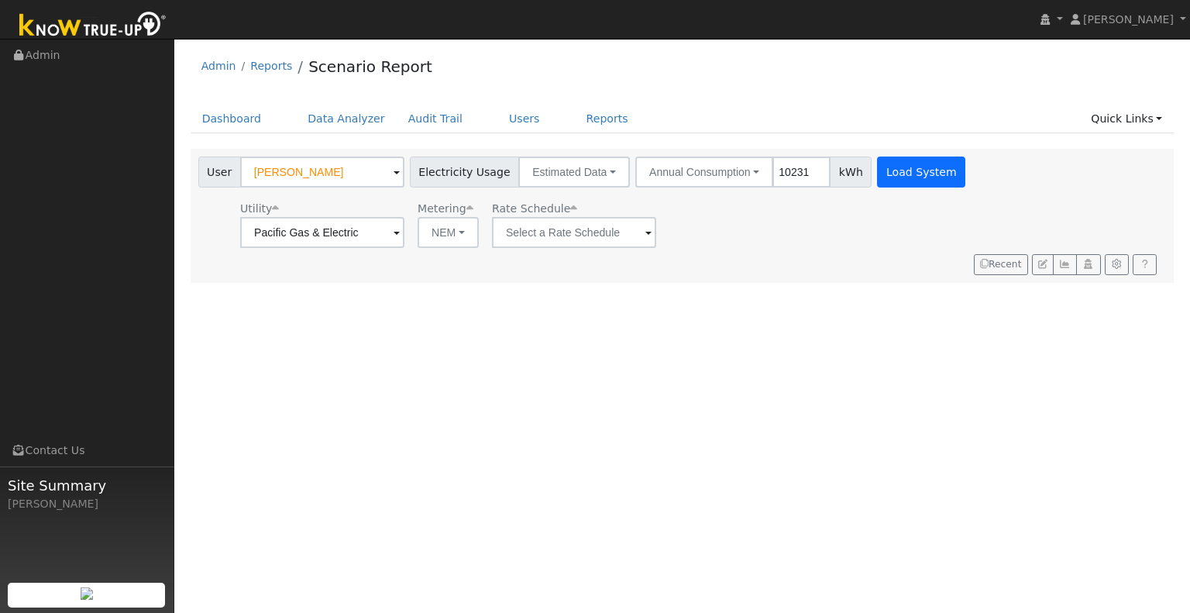
type input "10231"
click at [917, 166] on button "Load System" at bounding box center [921, 172] width 88 height 31
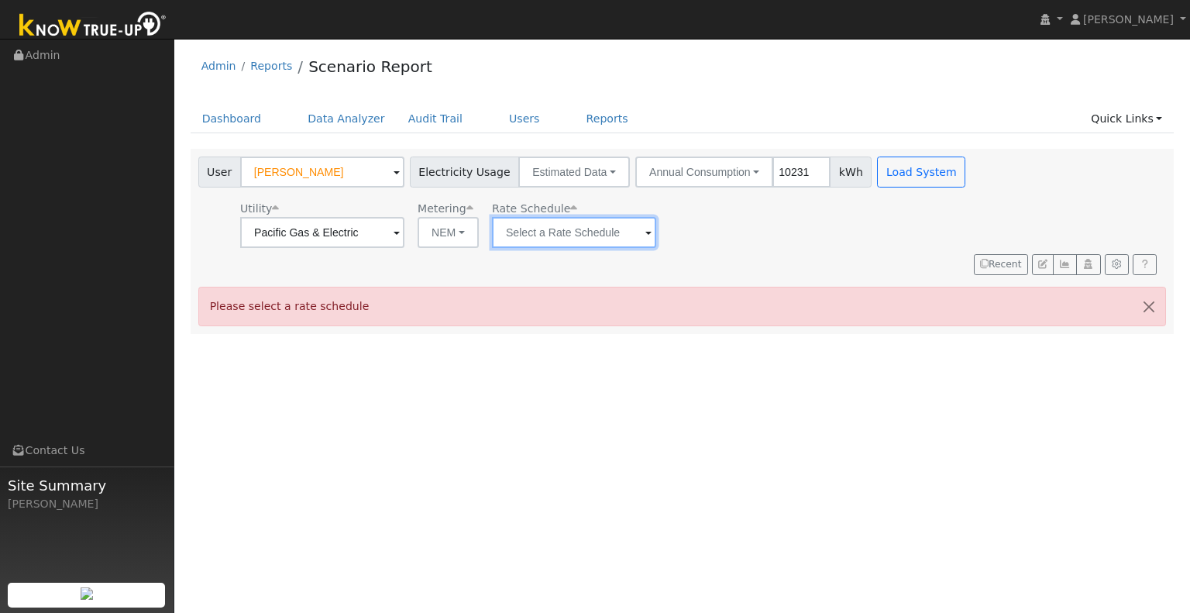
click at [404, 235] on input "text" at bounding box center [322, 232] width 164 height 31
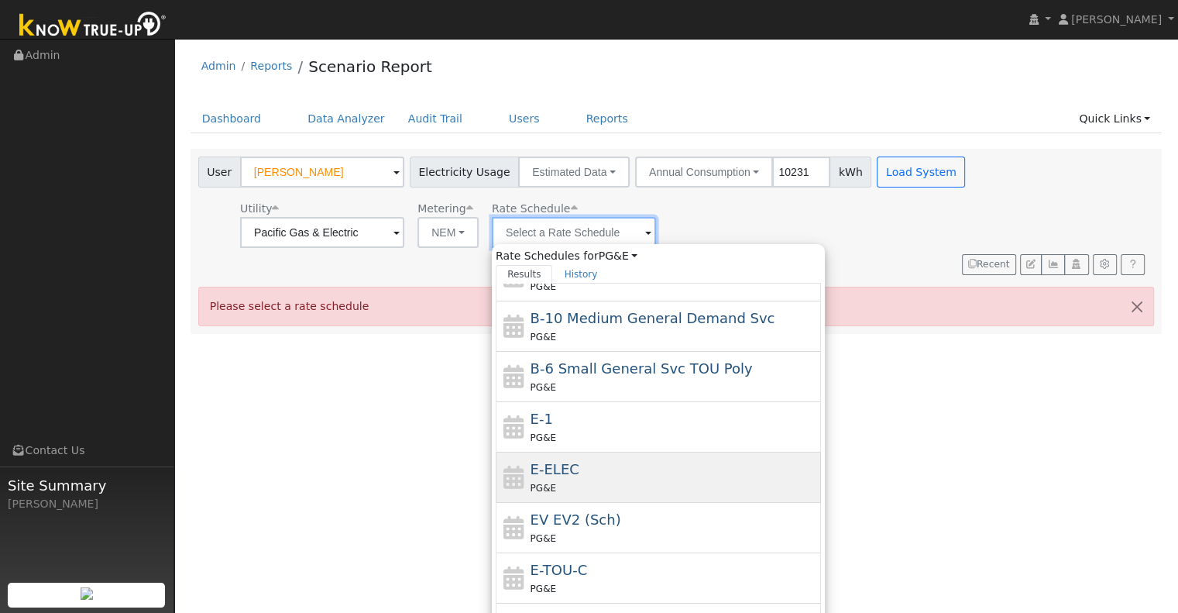
scroll to position [155, 0]
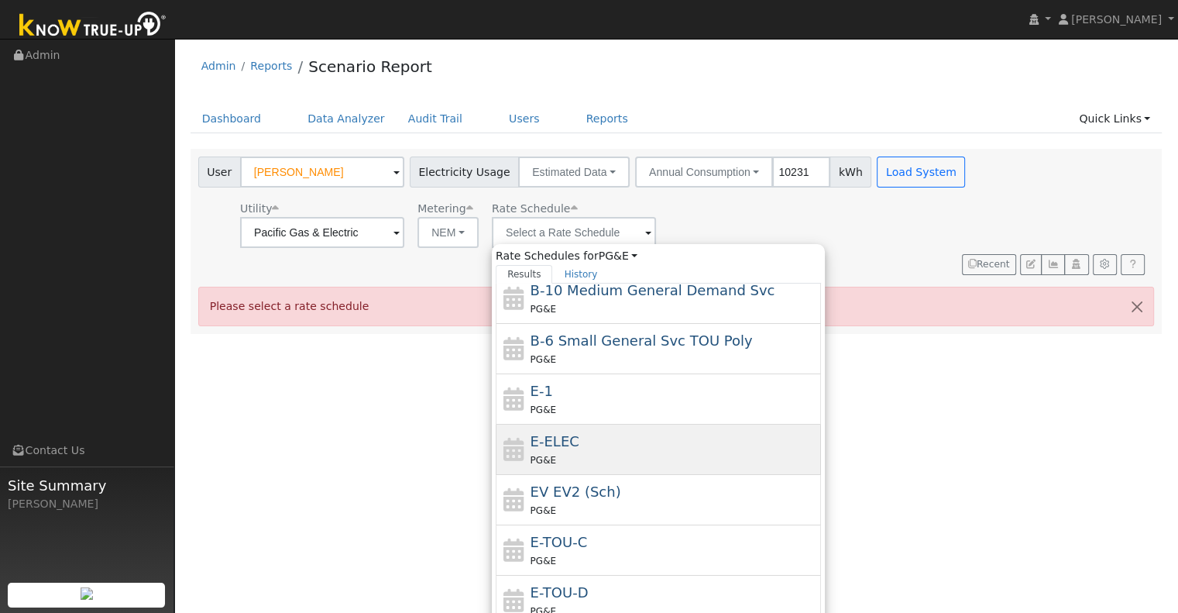
click at [640, 448] on div "E-ELEC PG&E" at bounding box center [674, 449] width 287 height 37
type input "E-ELEC"
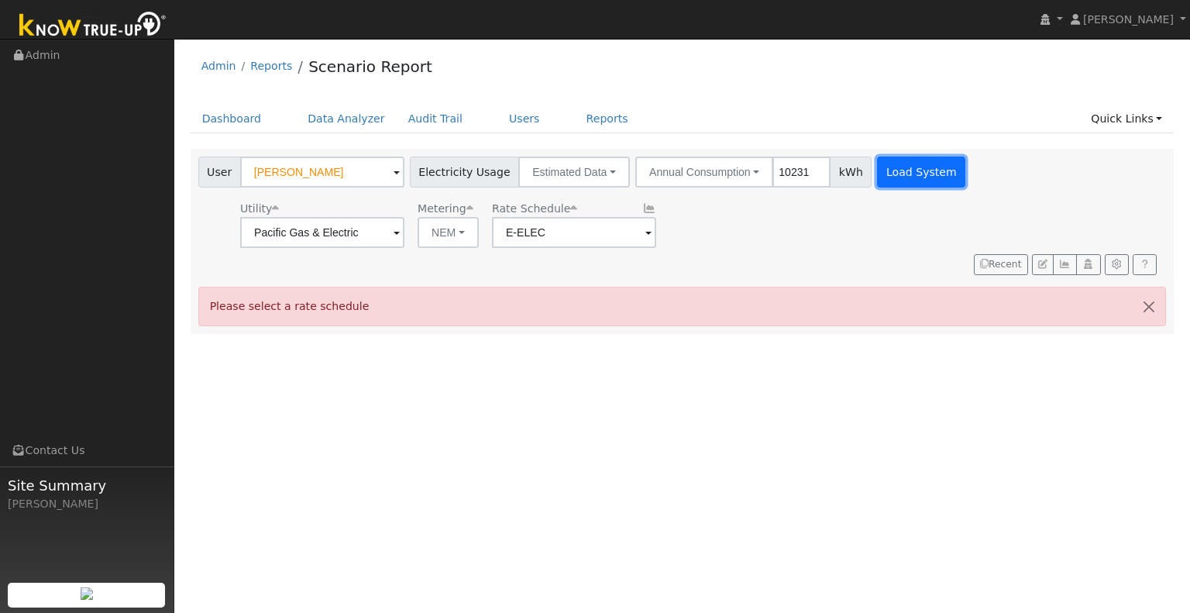
click at [893, 170] on button "Load System" at bounding box center [921, 172] width 88 height 31
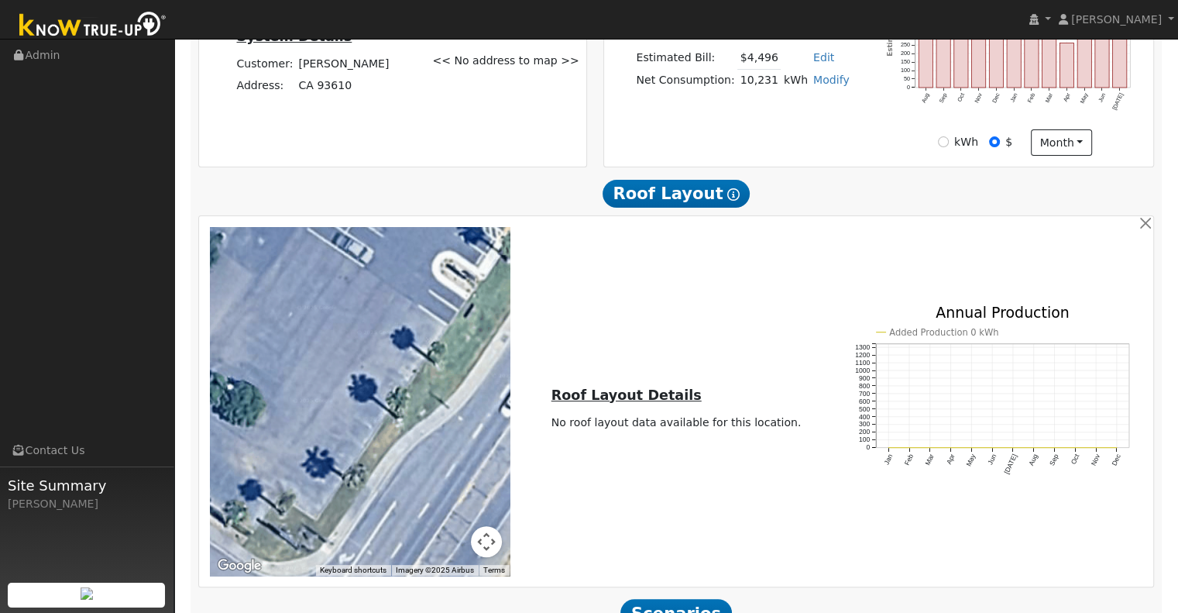
scroll to position [595, 0]
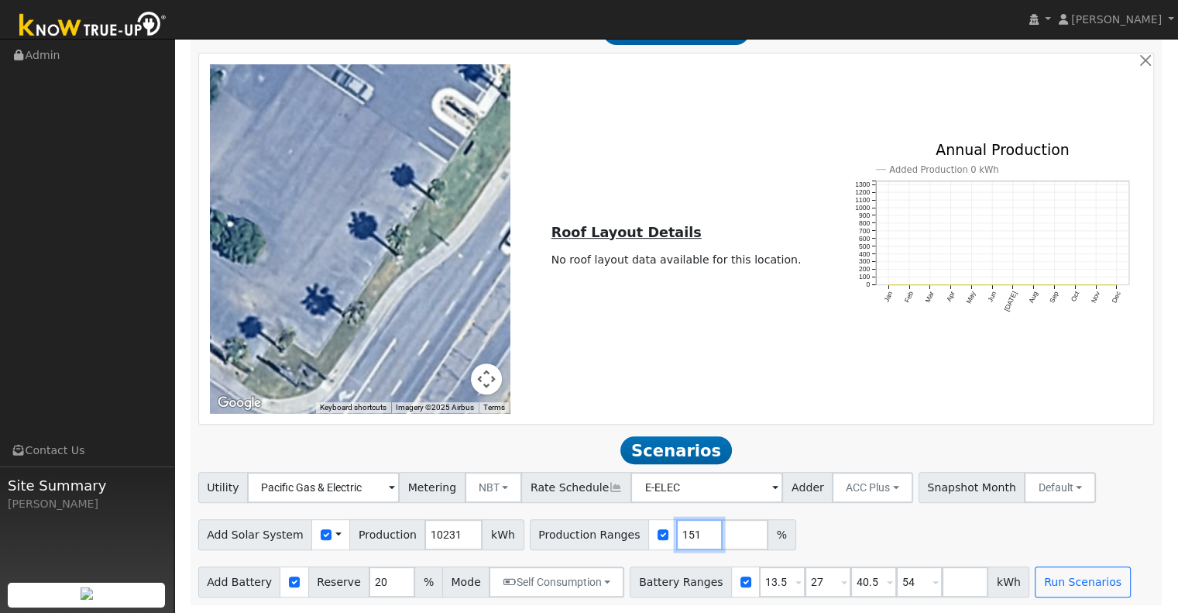
drag, startPoint x: 668, startPoint y: 532, endPoint x: 655, endPoint y: 530, distance: 12.5
click at [676, 530] on input "151" at bounding box center [699, 534] width 46 height 31
type input "148"
type input "160"
click at [933, 577] on span at bounding box center [936, 583] width 6 height 18
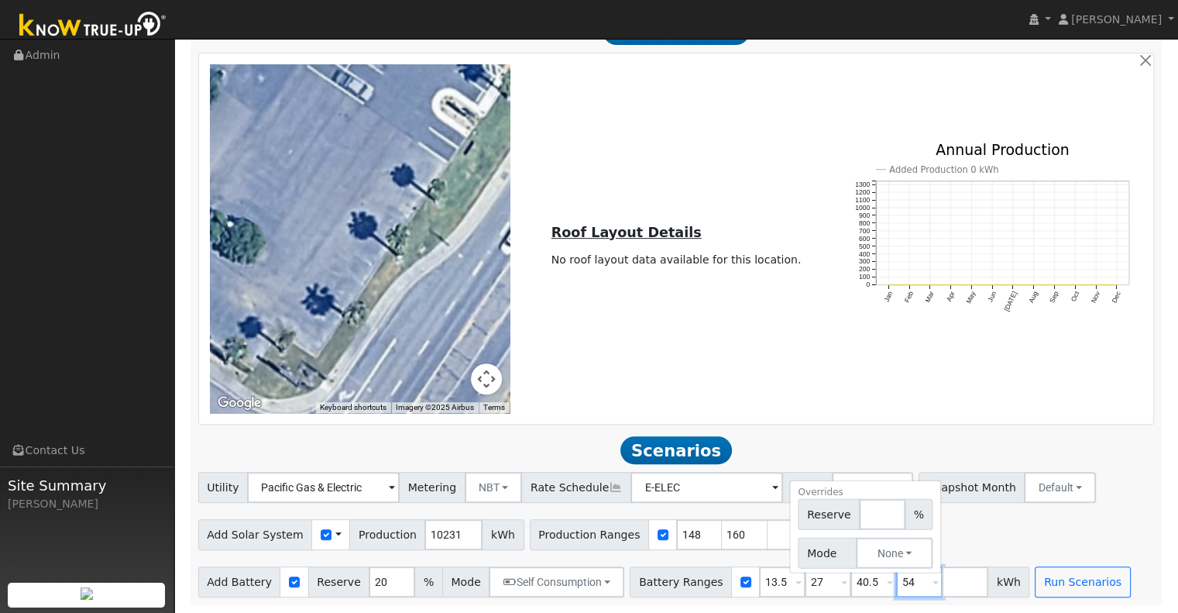
click at [896, 584] on input "54" at bounding box center [919, 581] width 46 height 31
type input "5"
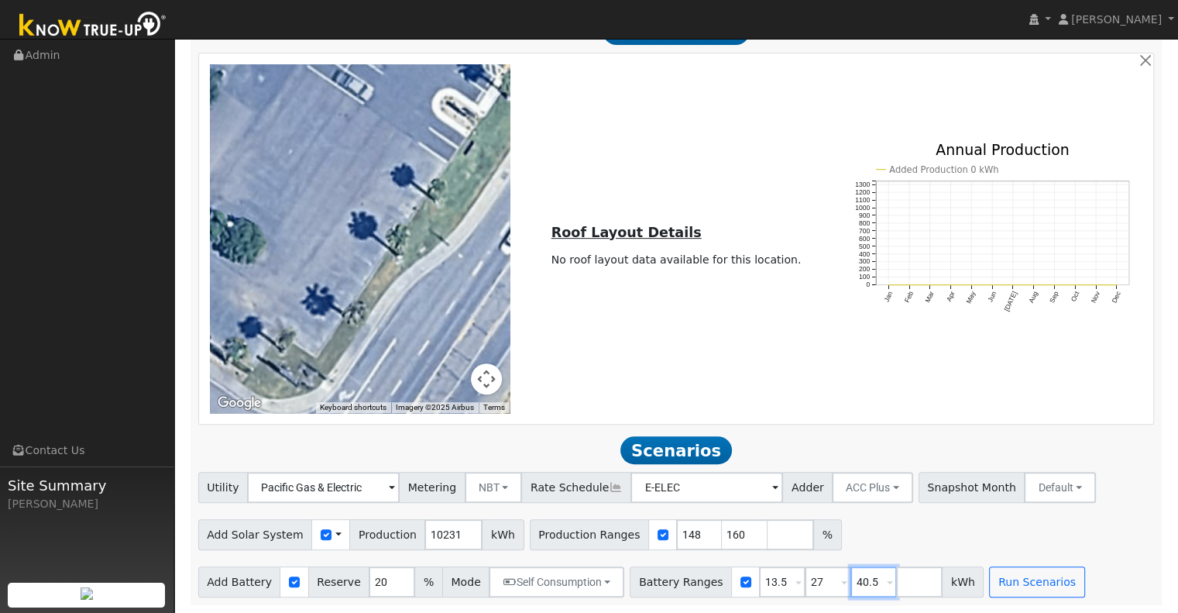
click at [853, 589] on input "40.5" at bounding box center [874, 581] width 46 height 31
type input "4"
click at [944, 583] on button "Run Scenarios" at bounding box center [991, 581] width 95 height 31
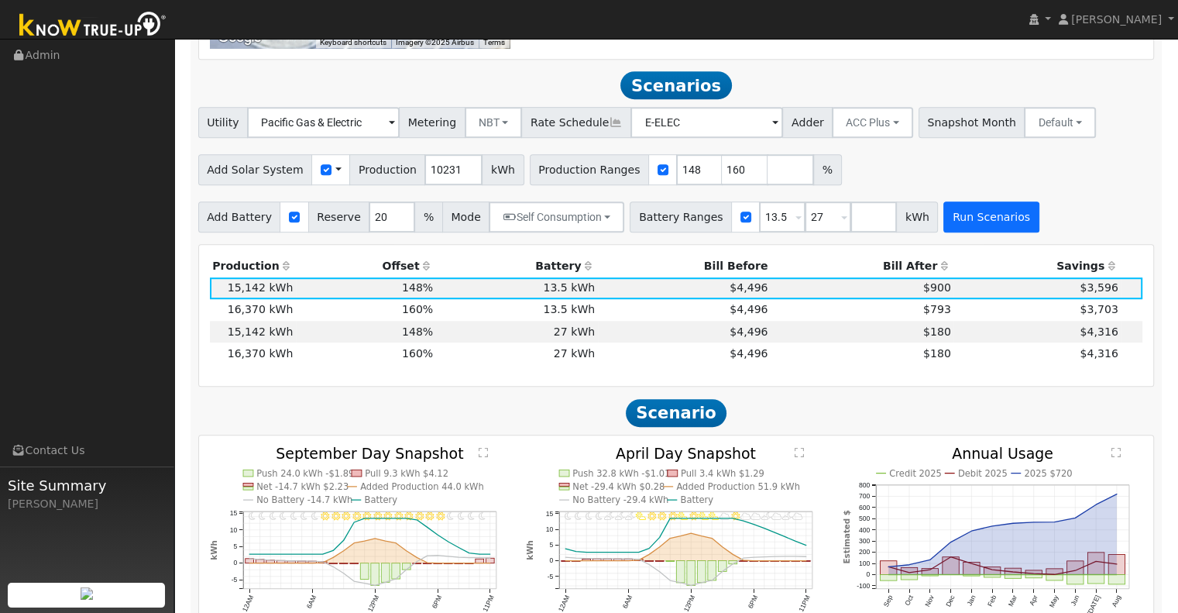
scroll to position [982, 0]
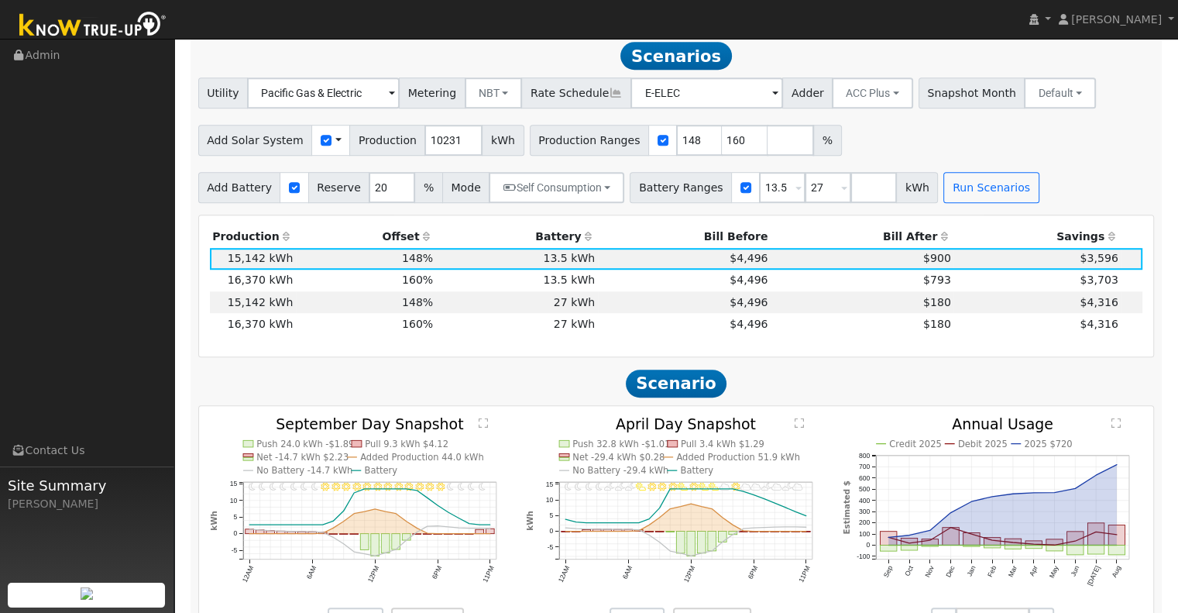
click at [907, 236] on th "Bill After" at bounding box center [862, 237] width 183 height 22
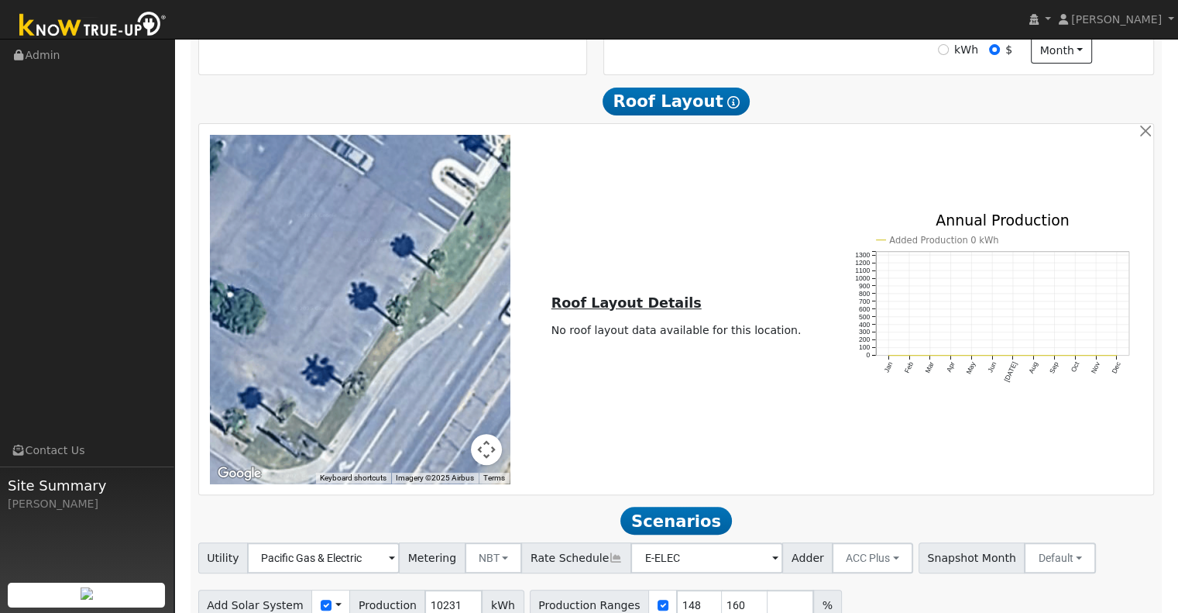
scroll to position [750, 0]
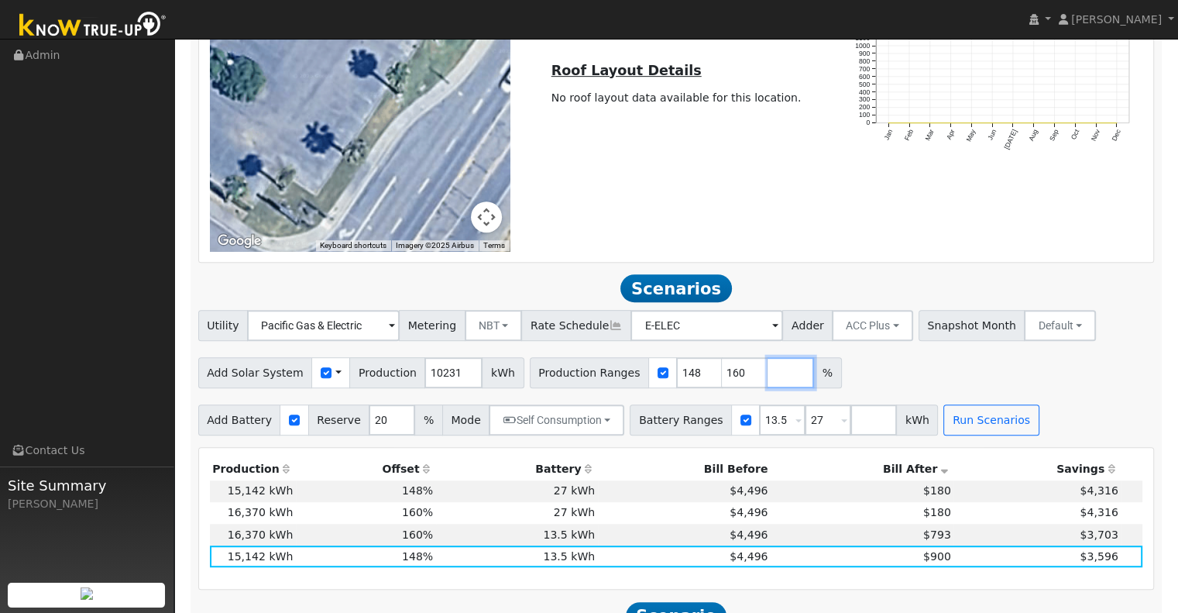
click at [768, 377] on input "number" at bounding box center [791, 372] width 46 height 31
type input "172"
click at [950, 428] on button "Run Scenarios" at bounding box center [991, 419] width 95 height 31
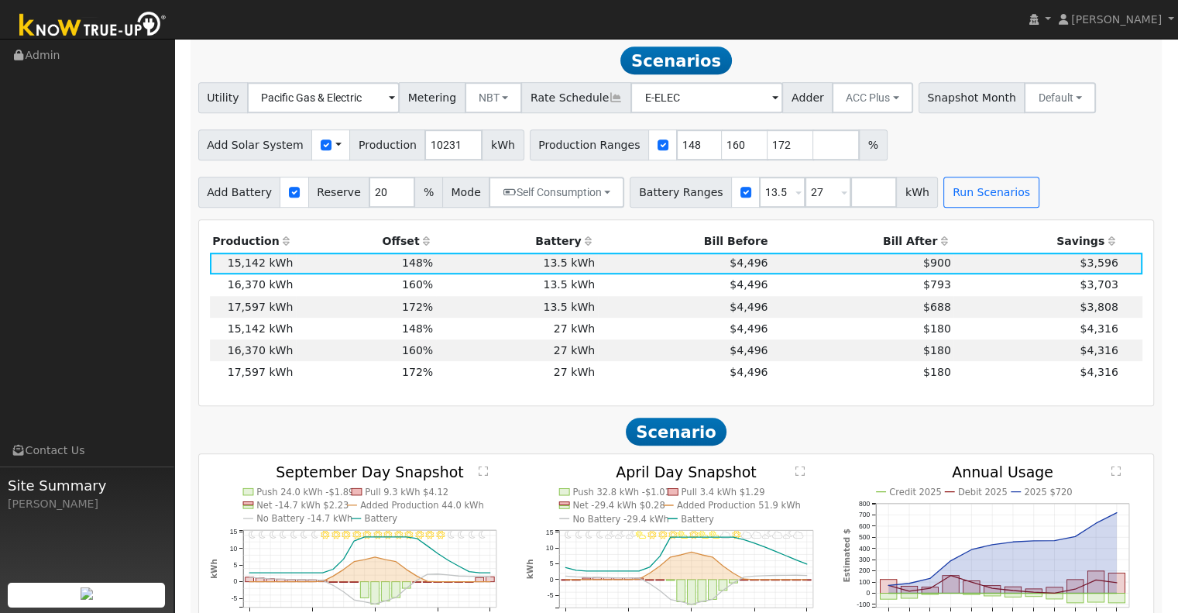
scroll to position [982, 0]
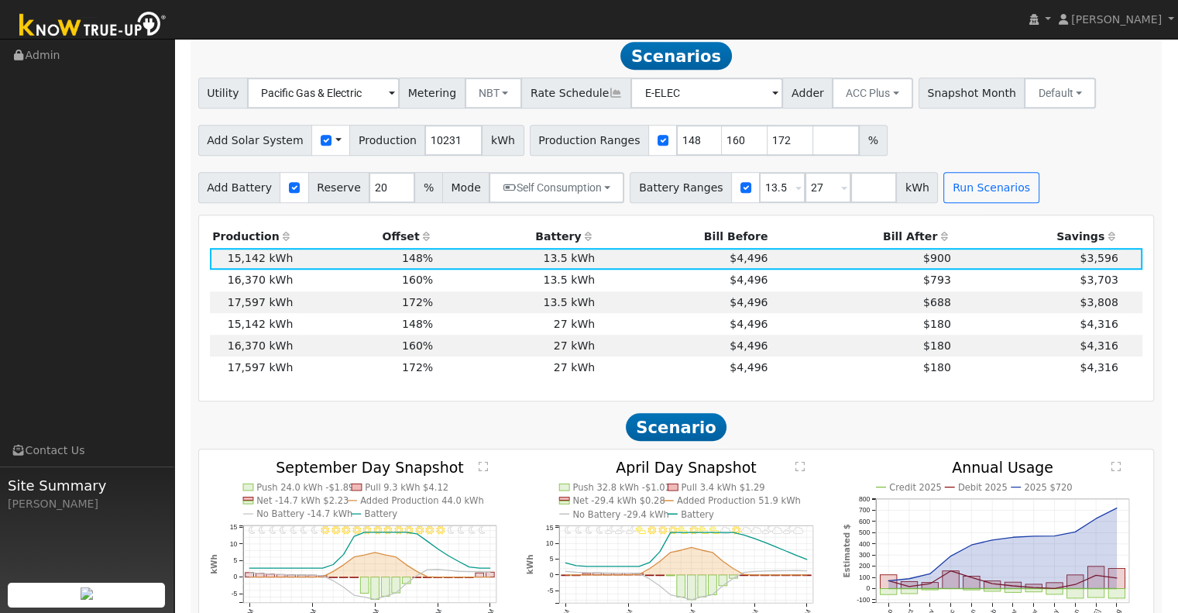
click at [912, 238] on th "Bill After" at bounding box center [862, 237] width 183 height 22
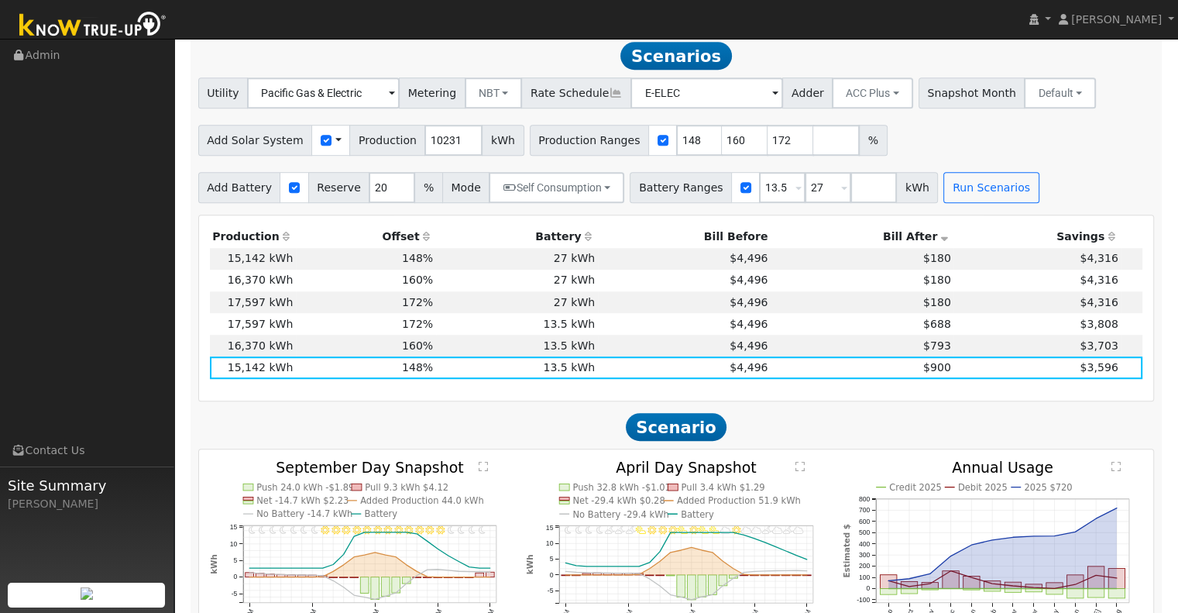
click at [896, 236] on th "Bill After" at bounding box center [862, 237] width 183 height 22
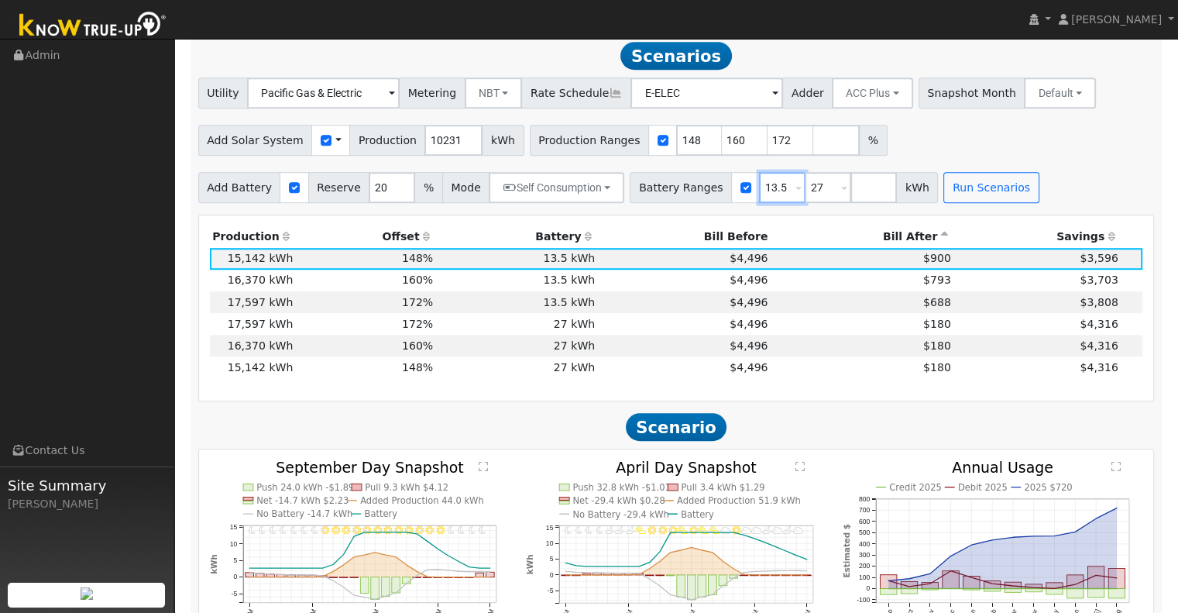
drag, startPoint x: 761, startPoint y: 190, endPoint x: 716, endPoint y: 198, distance: 45.6
click at [716, 198] on div "Battery Ranges 13.5 Overrides Reserve % Mode None None Self Consumption Peak Sa…" at bounding box center [784, 187] width 308 height 31
type input "27"
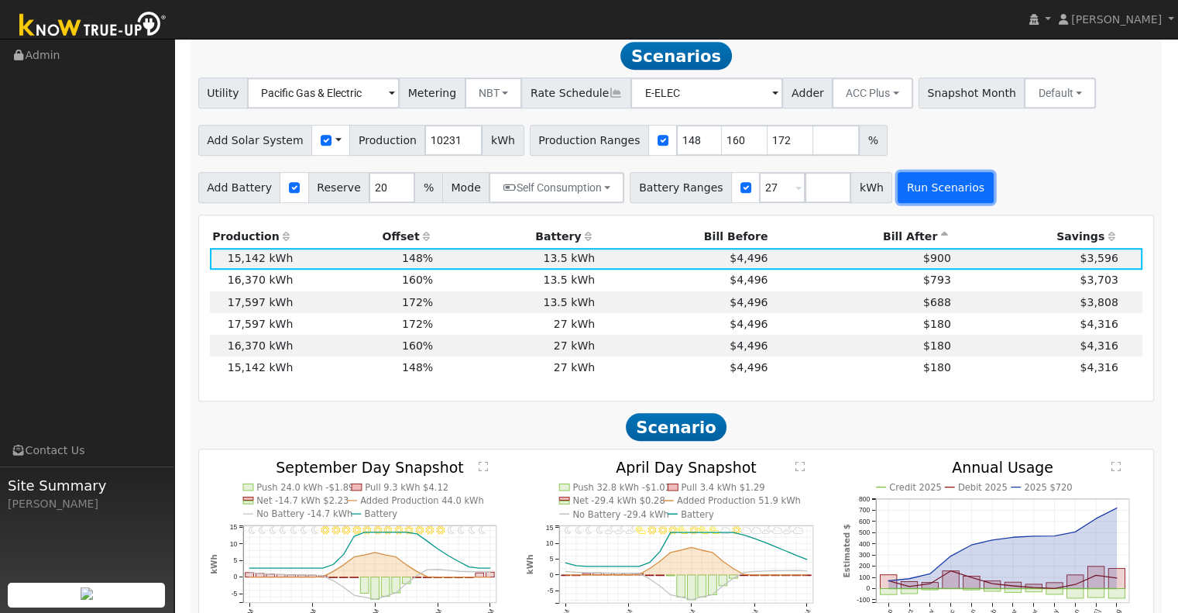
click at [898, 200] on button "Run Scenarios" at bounding box center [945, 187] width 95 height 31
